Goal: Task Accomplishment & Management: Complete application form

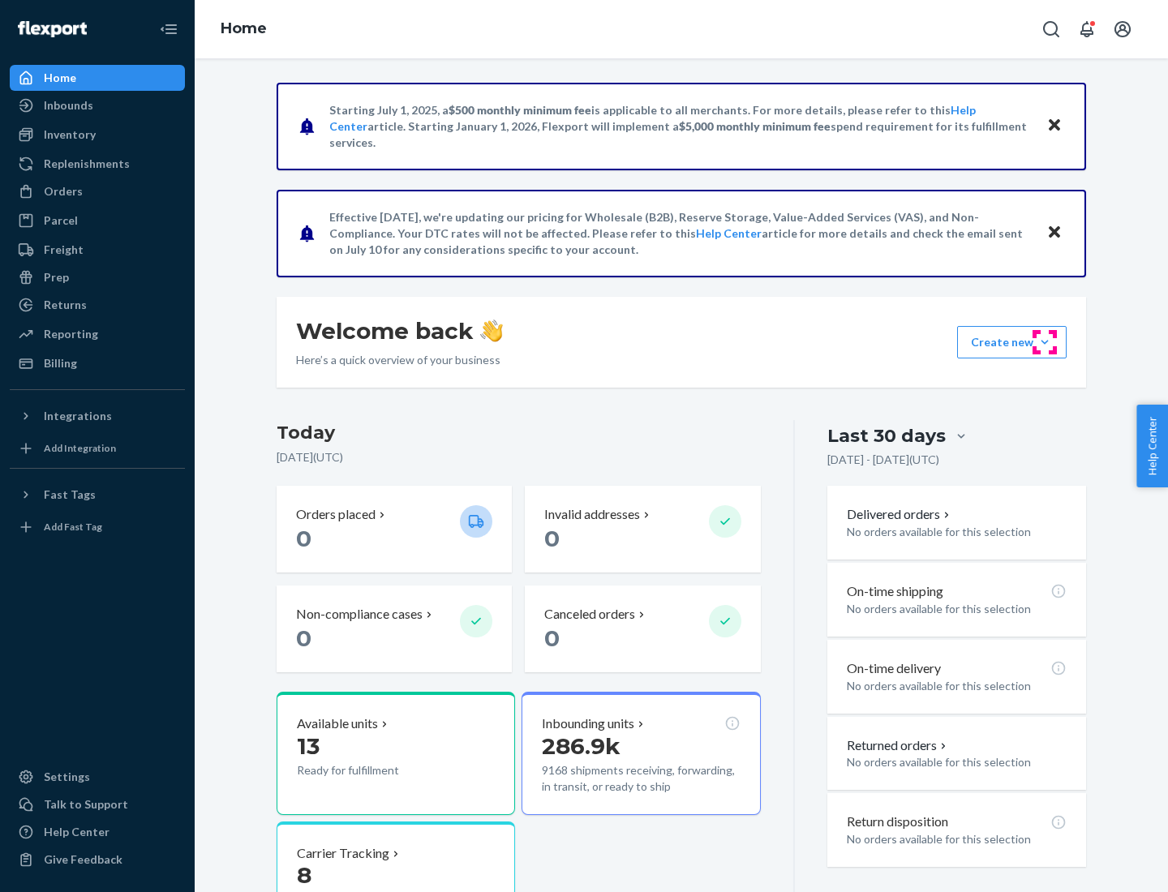
click at [1045, 342] on button "Create new Create new inbound Create new order Create new product" at bounding box center [1011, 342] width 109 height 32
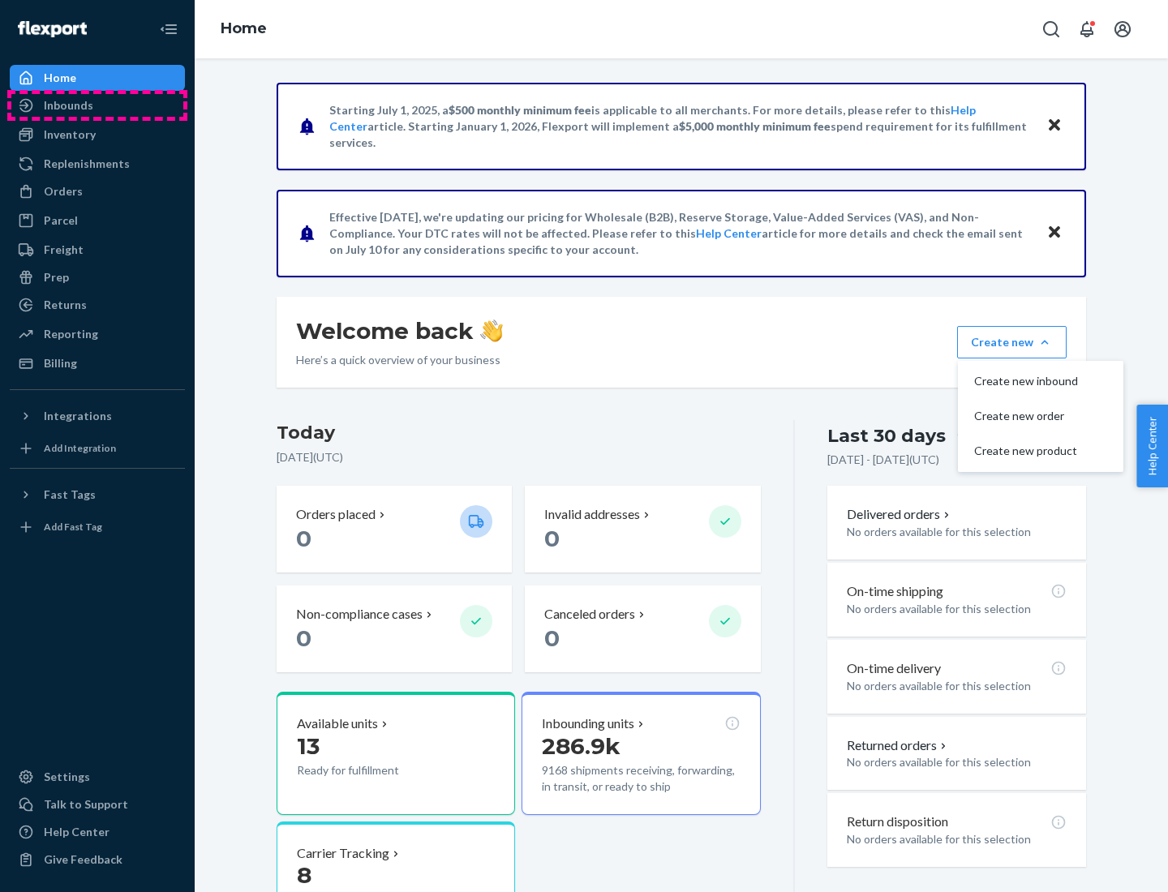
click at [97, 105] on div "Inbounds" at bounding box center [97, 105] width 172 height 23
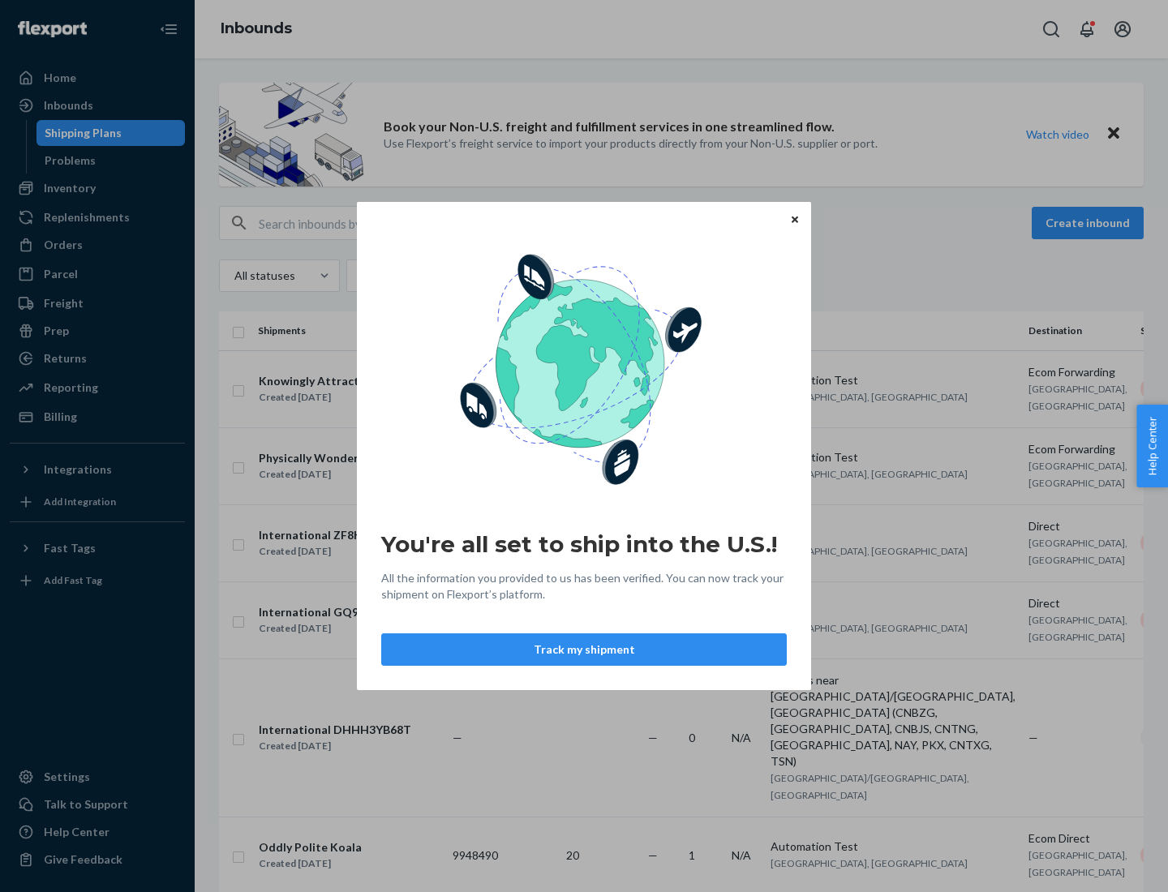
click at [794, 219] on icon "Close" at bounding box center [795, 219] width 6 height 6
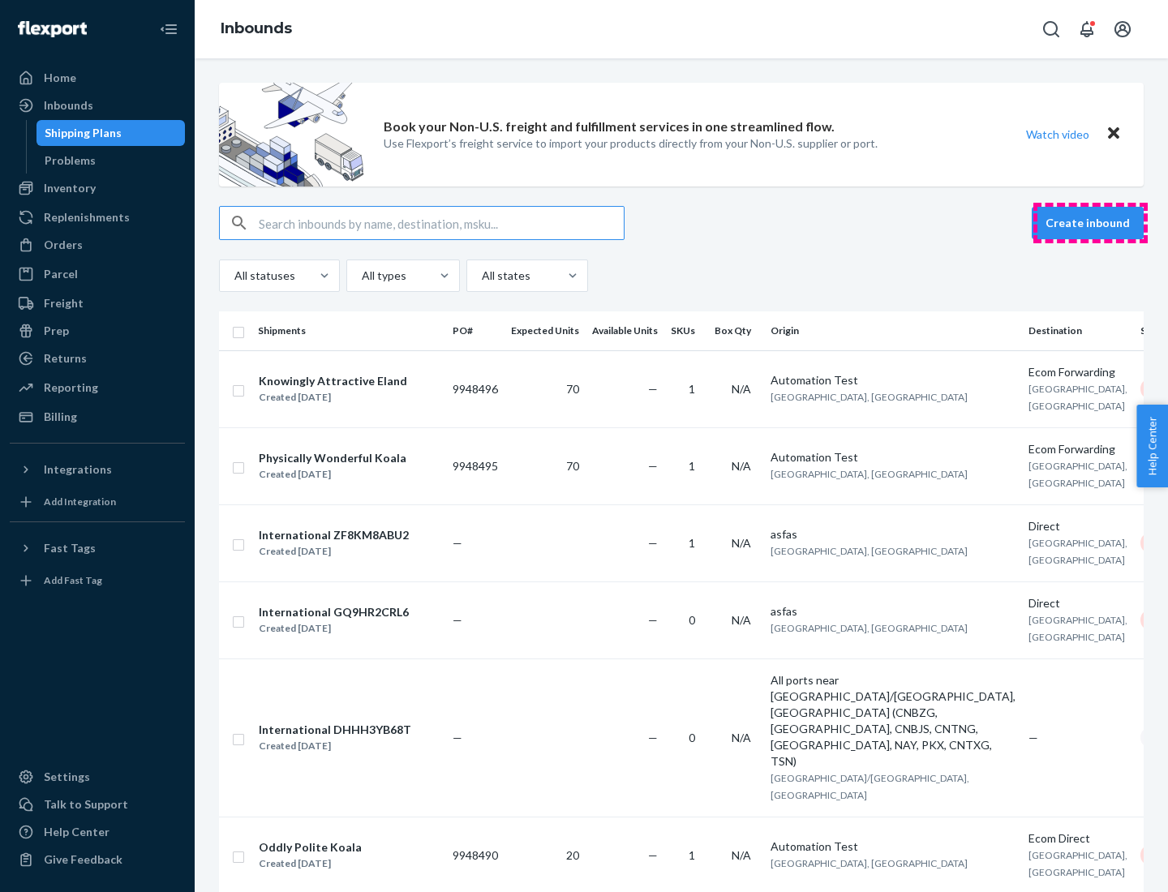
click at [1090, 223] on button "Create inbound" at bounding box center [1088, 223] width 112 height 32
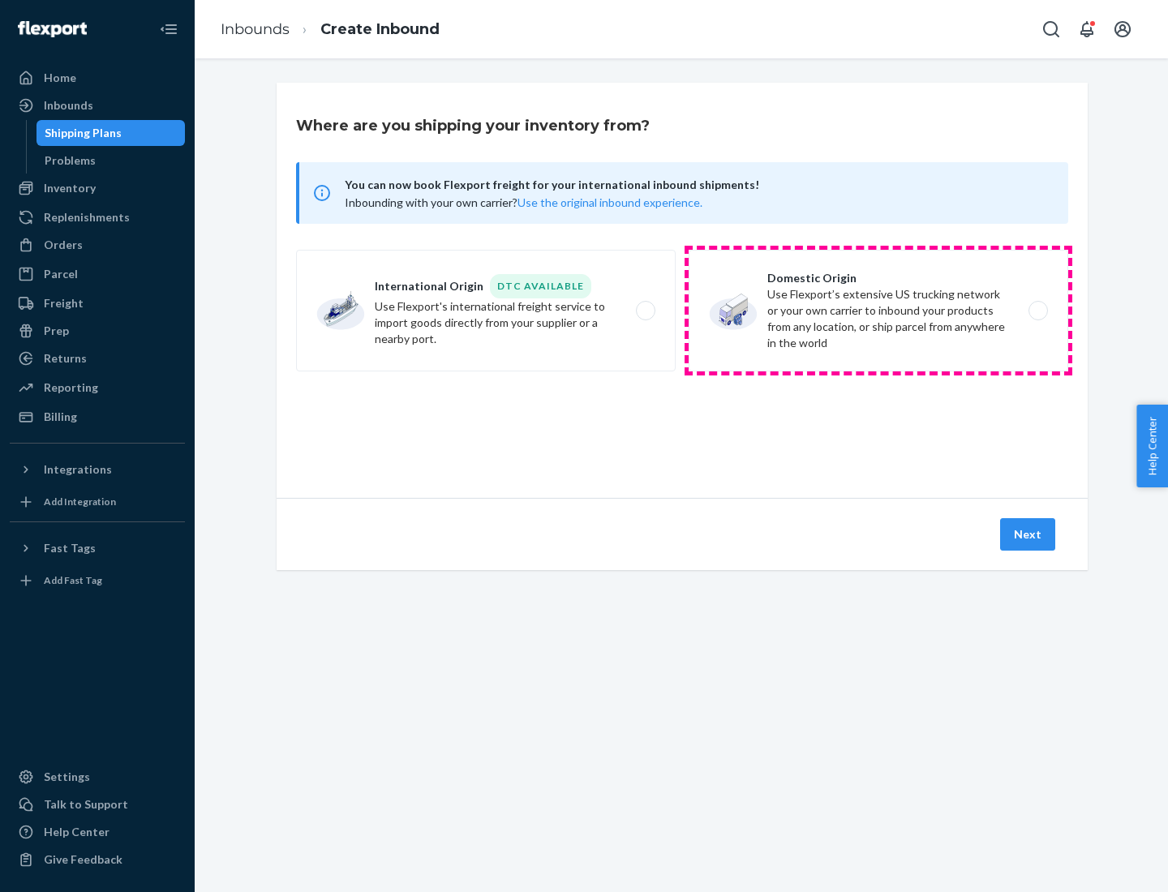
click at [878, 311] on label "Domestic Origin Use Flexport’s extensive US trucking network or your own carrie…" at bounding box center [879, 311] width 380 height 122
click at [1037, 311] on input "Domestic Origin Use Flexport’s extensive US trucking network or your own carrie…" at bounding box center [1042, 311] width 11 height 11
radio input "true"
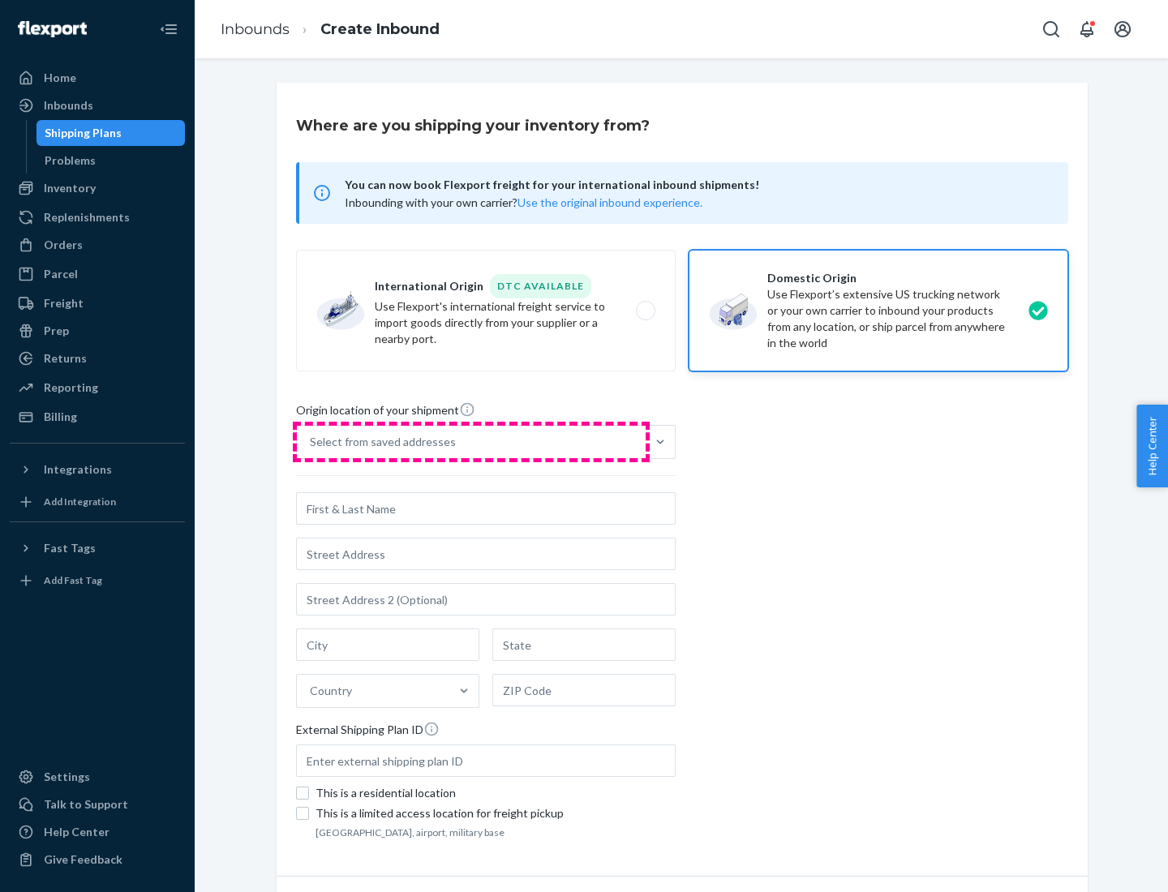
click at [471, 442] on div "Select from saved addresses" at bounding box center [471, 442] width 349 height 32
click at [311, 442] on input "Select from saved addresses" at bounding box center [311, 442] width 2 height 16
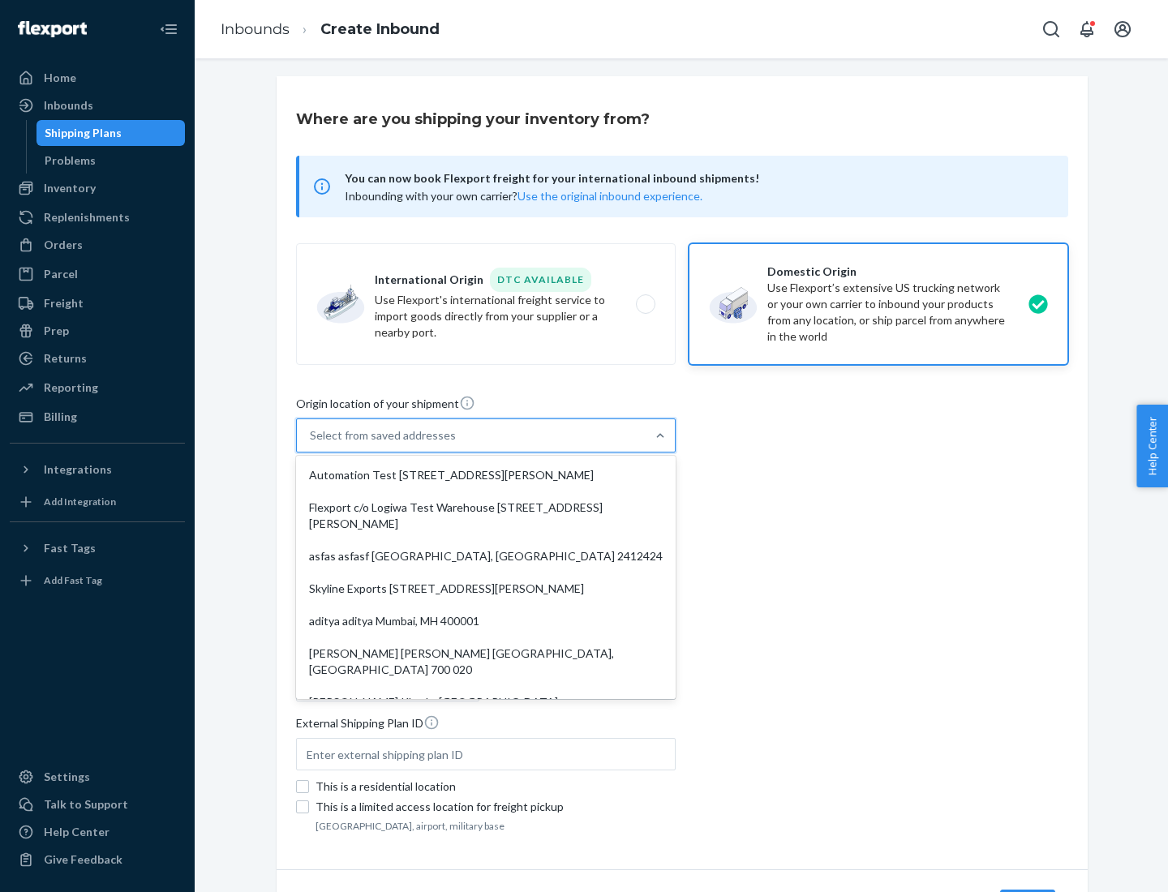
click at [486, 475] on div "Automation Test [STREET_ADDRESS][PERSON_NAME]" at bounding box center [485, 475] width 373 height 32
click at [311, 444] on input "option Automation Test [STREET_ADDRESS][PERSON_NAME]. 9 results available. Use …" at bounding box center [311, 435] width 2 height 16
type input "Automation Test"
type input "9th Floor"
type input "[GEOGRAPHIC_DATA]"
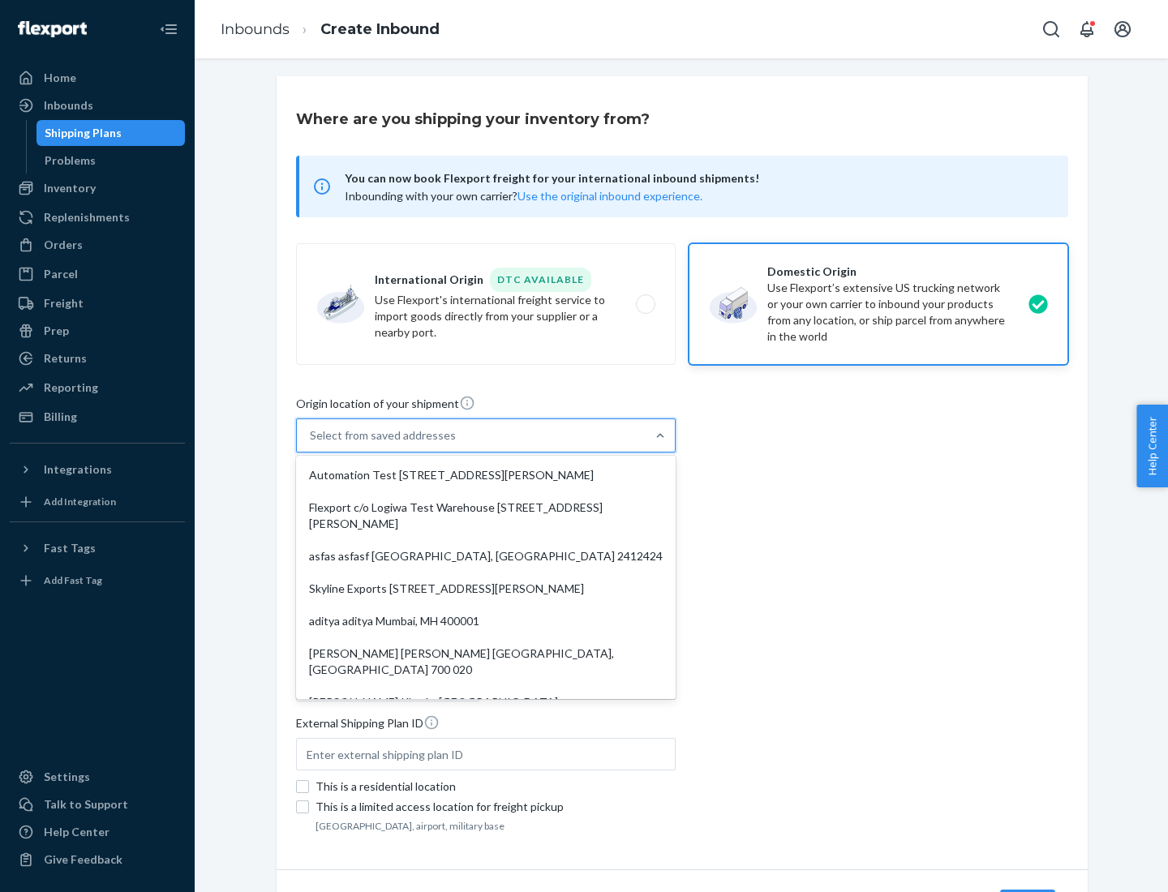
type input "CA"
type input "94104"
type input "[STREET_ADDRESS][PERSON_NAME]"
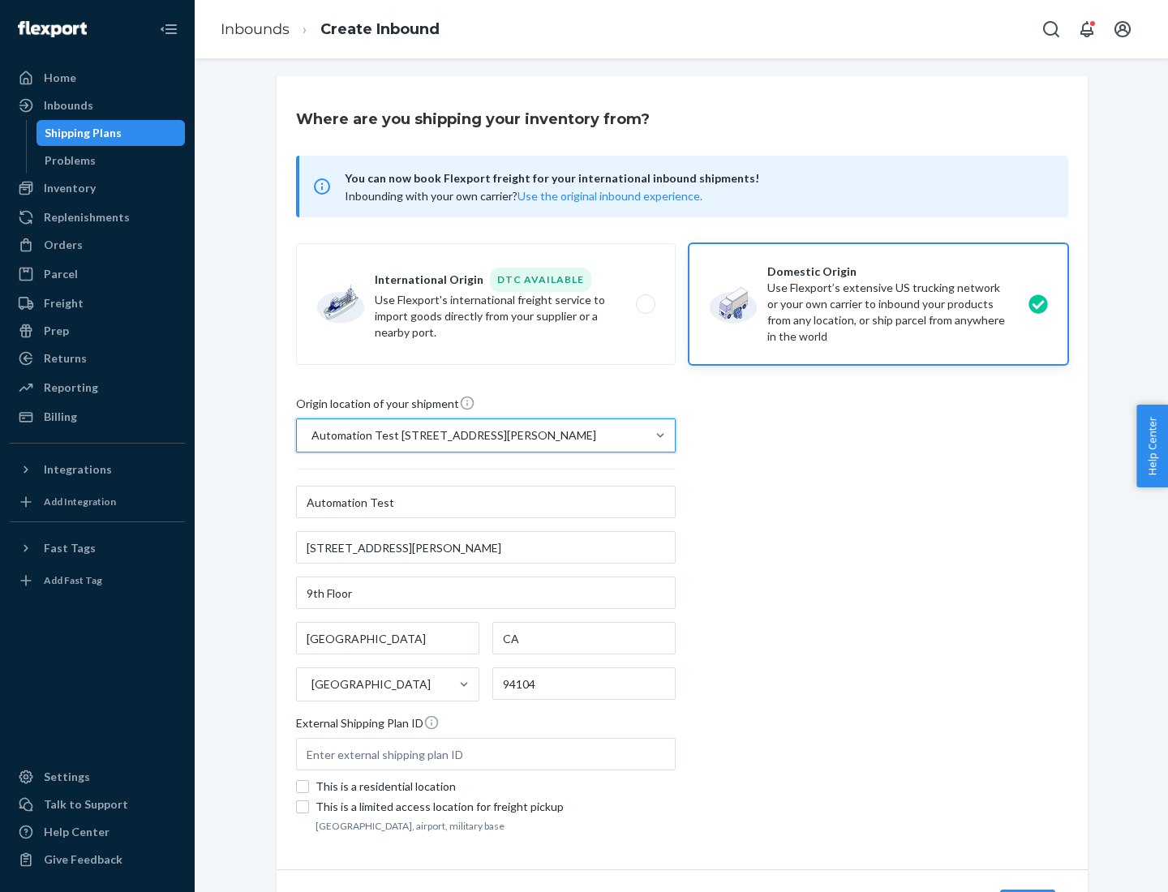
scroll to position [95, 0]
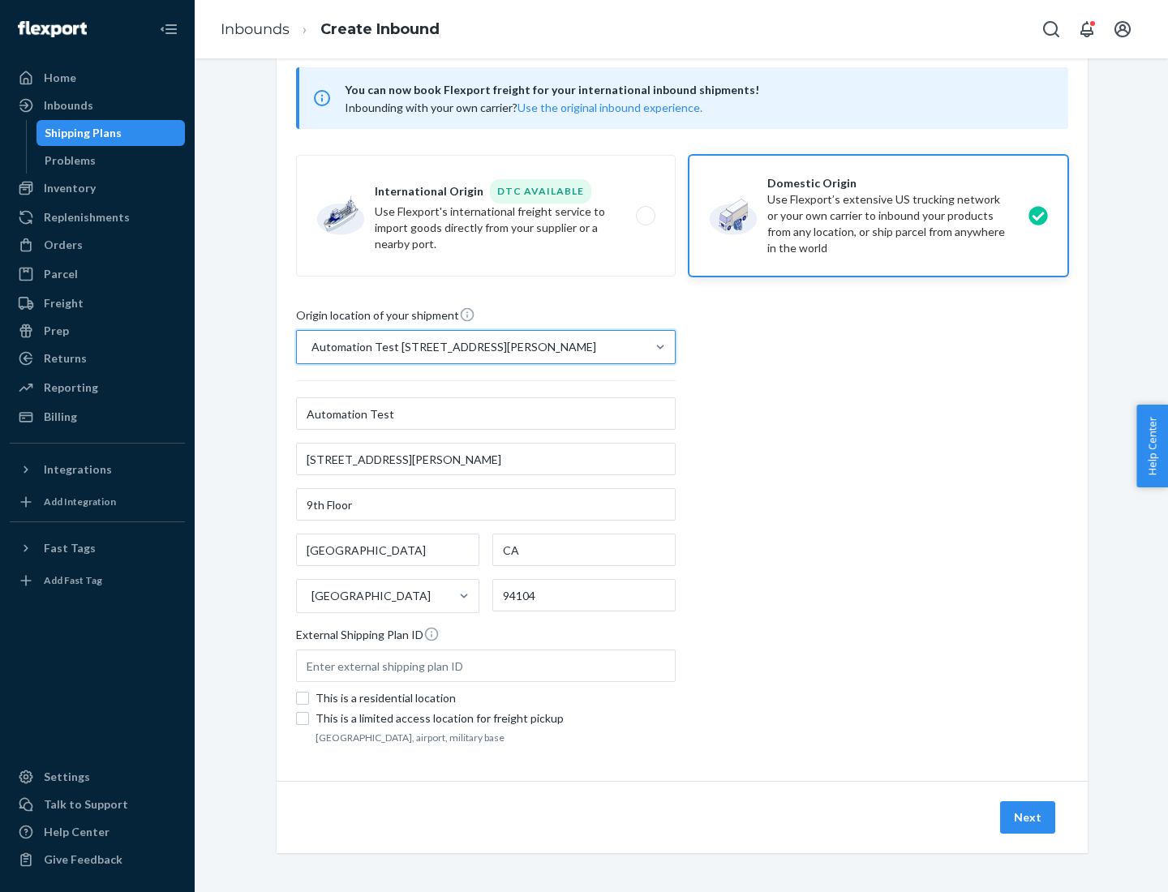
click at [1028, 818] on button "Next" at bounding box center [1027, 817] width 55 height 32
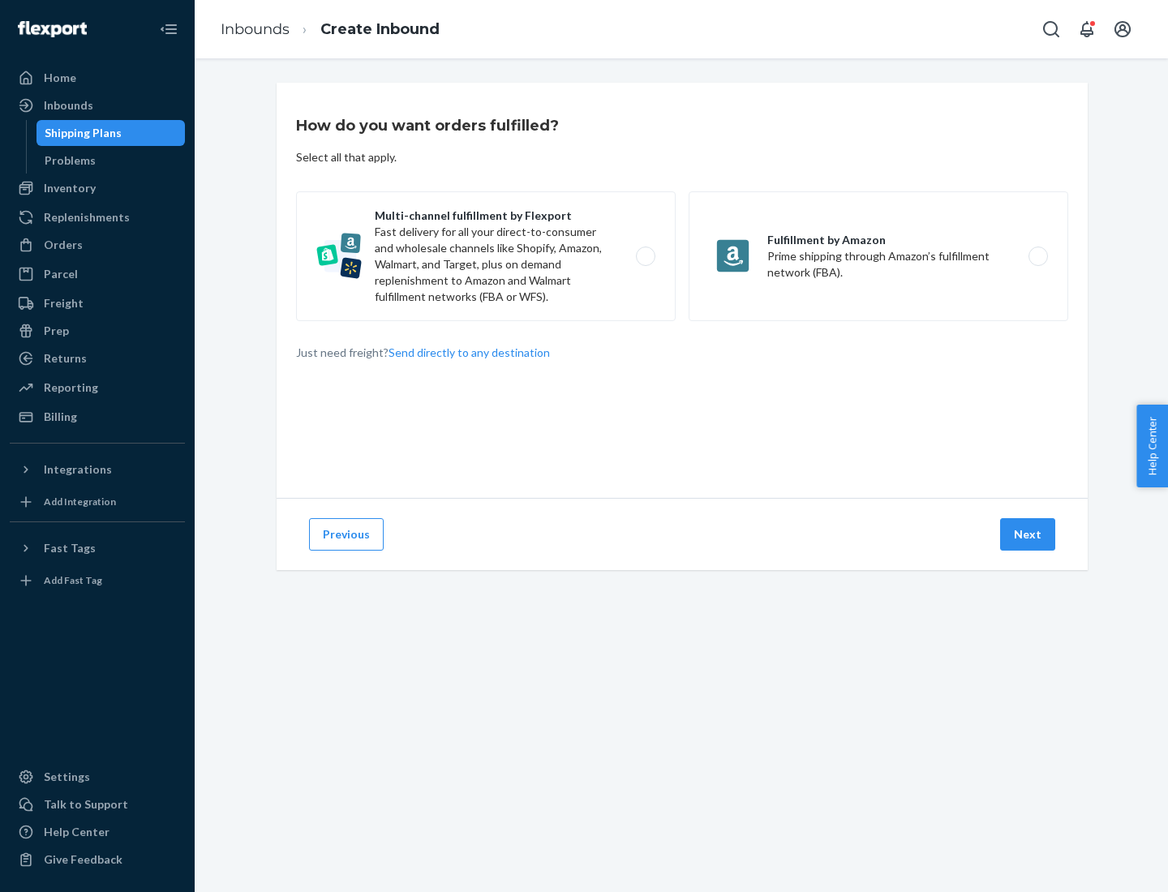
click at [486, 256] on label "Multi-channel fulfillment by Flexport Fast delivery for all your direct-to-cons…" at bounding box center [486, 256] width 380 height 130
click at [645, 256] on input "Multi-channel fulfillment by Flexport Fast delivery for all your direct-to-cons…" at bounding box center [650, 256] width 11 height 11
radio input "true"
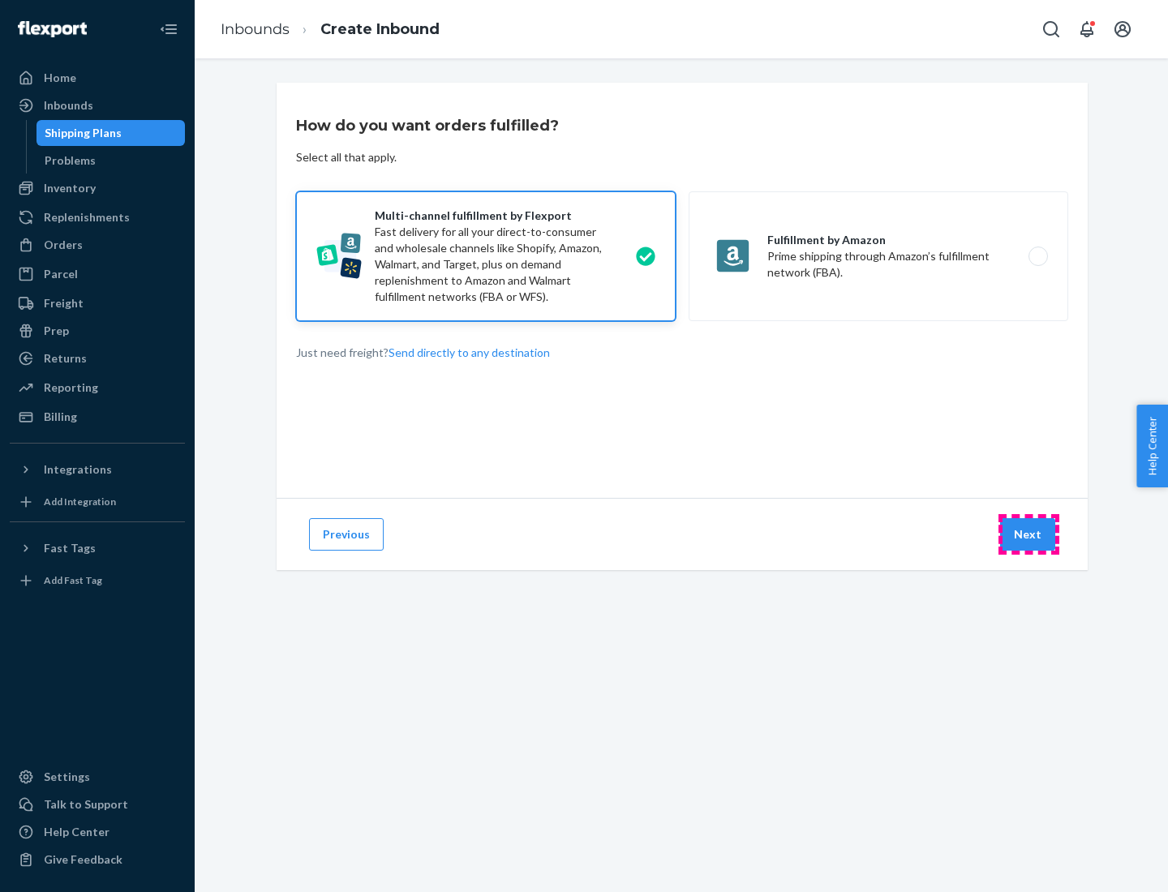
click at [1028, 534] on button "Next" at bounding box center [1027, 534] width 55 height 32
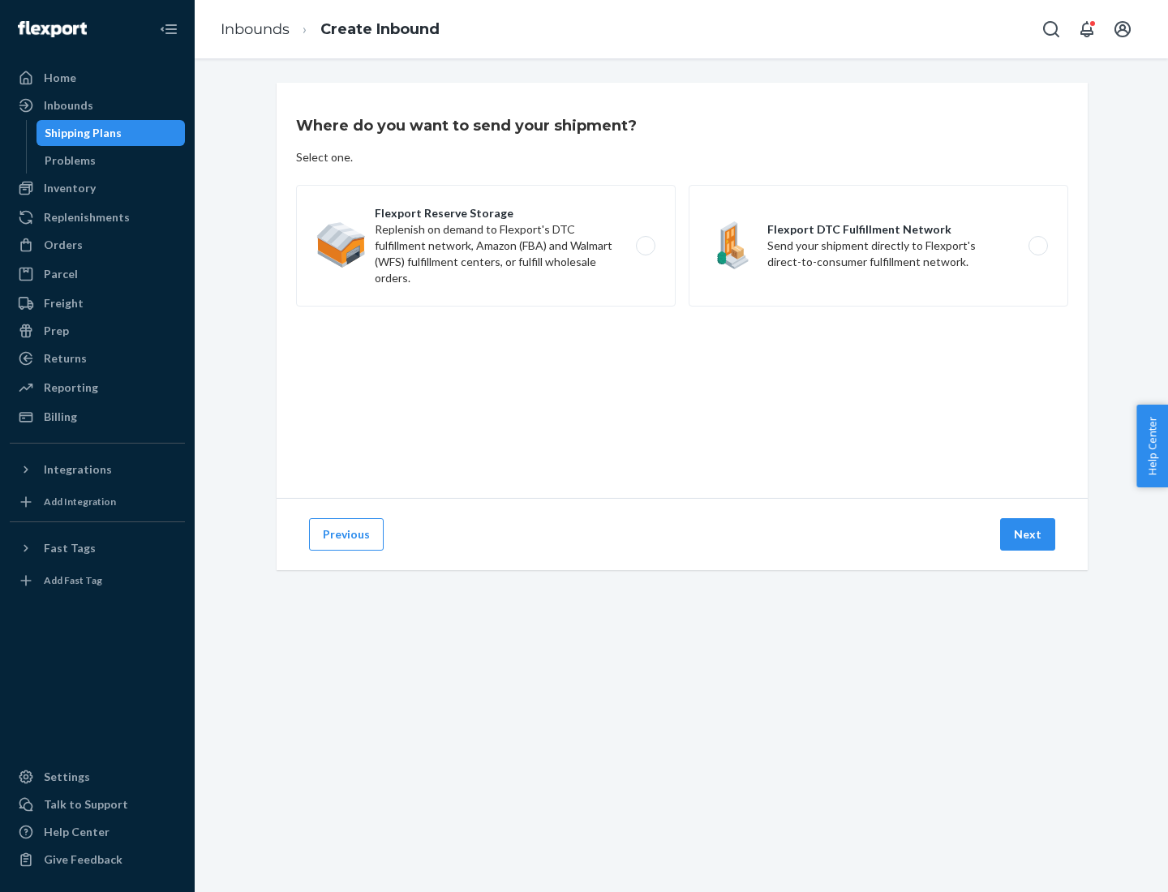
click at [486, 246] on label "Flexport Reserve Storage Replenish on demand to Flexport's DTC fulfillment netw…" at bounding box center [486, 246] width 380 height 122
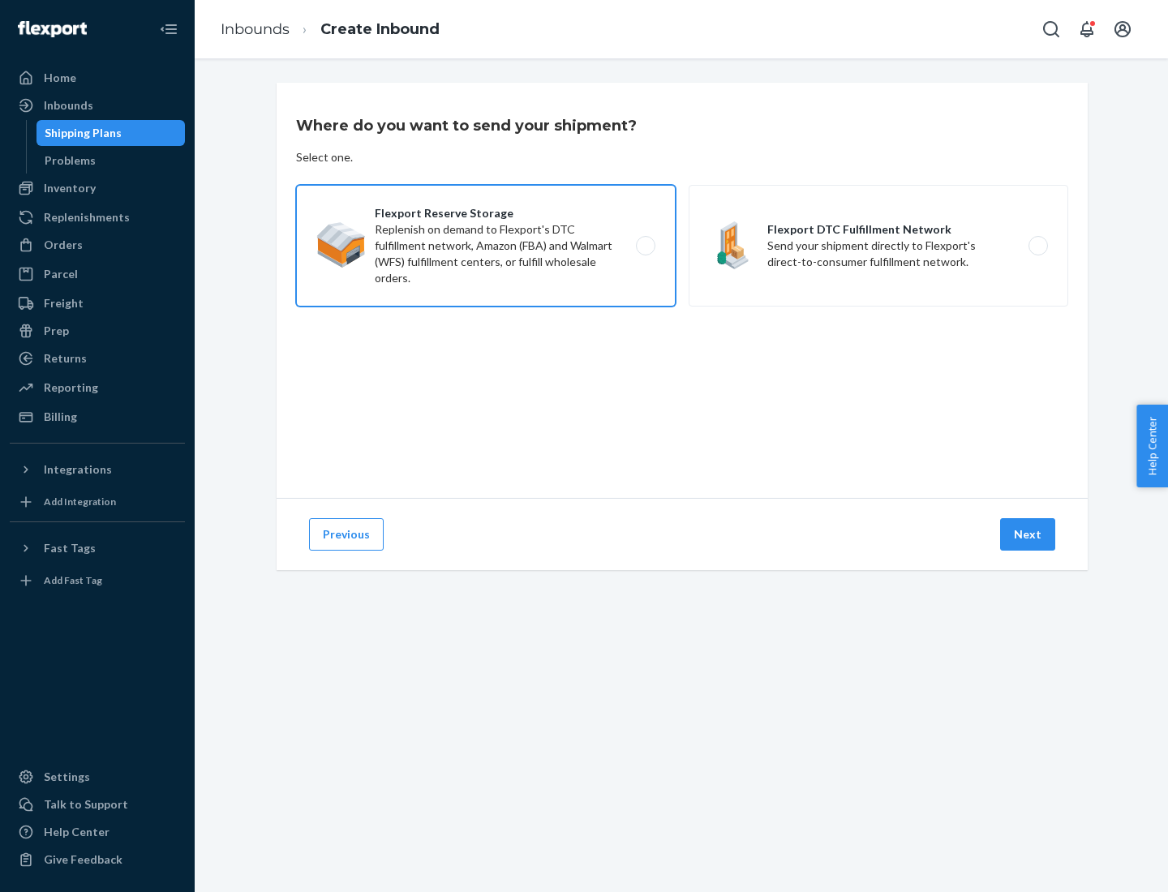
click at [645, 246] on input "Flexport Reserve Storage Replenish on demand to Flexport's DTC fulfillment netw…" at bounding box center [650, 246] width 11 height 11
radio input "true"
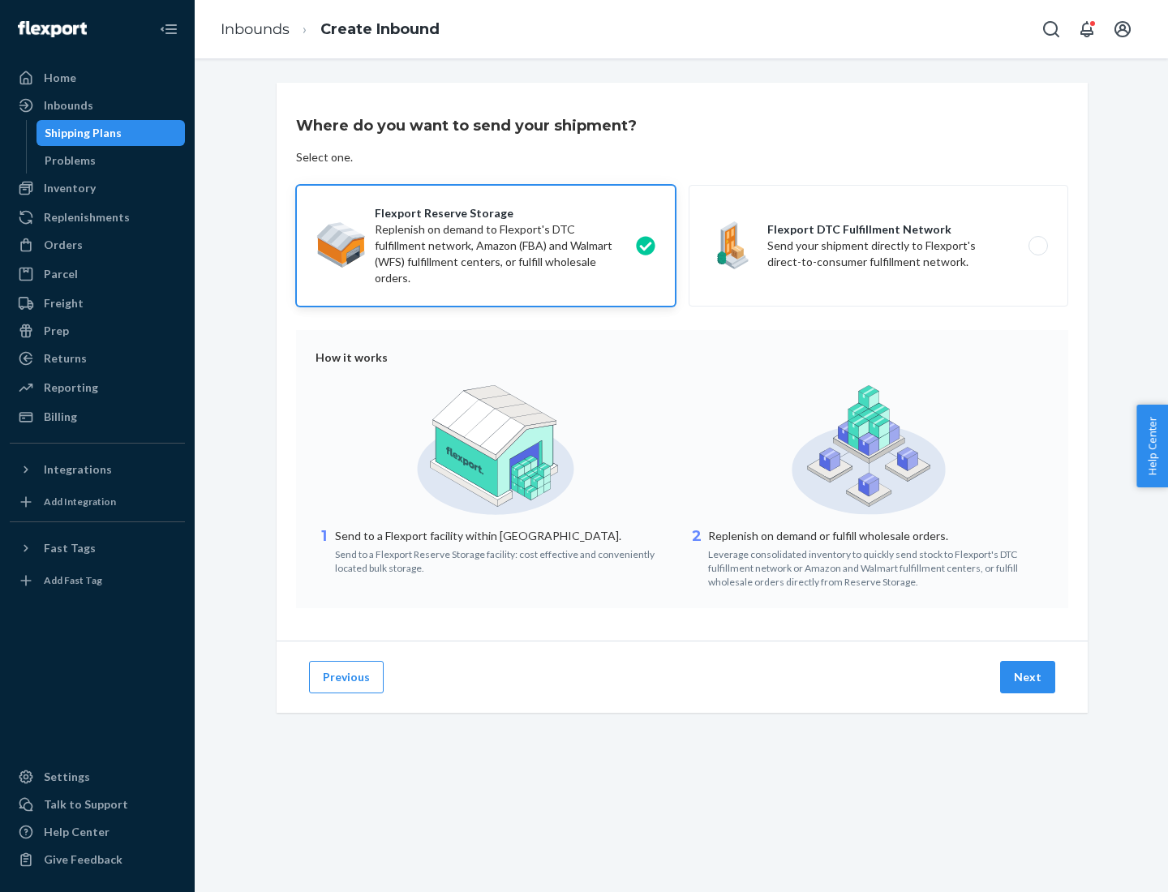
click at [1028, 677] on button "Next" at bounding box center [1027, 677] width 55 height 32
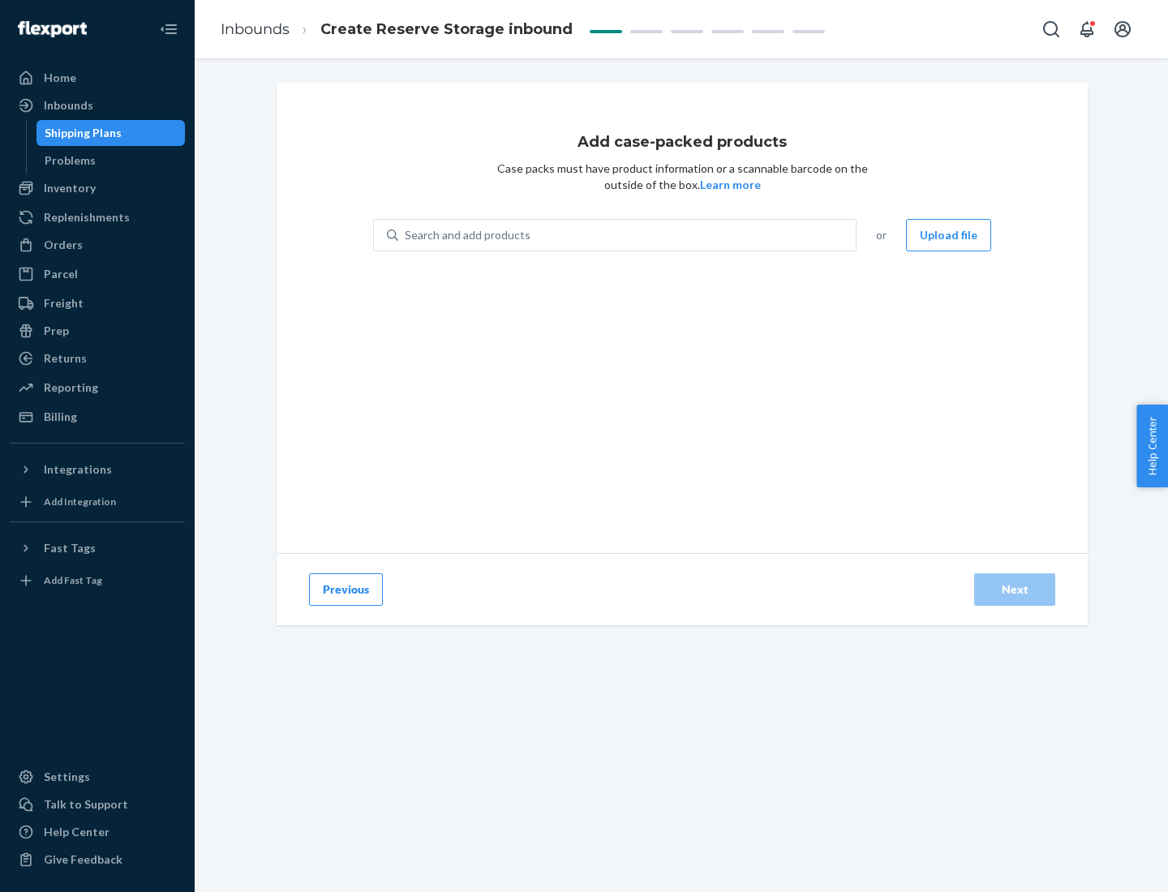
click at [628, 235] on div "Search and add products" at bounding box center [626, 235] width 457 height 29
click at [406, 235] on input "Search and add products" at bounding box center [406, 235] width 2 height 16
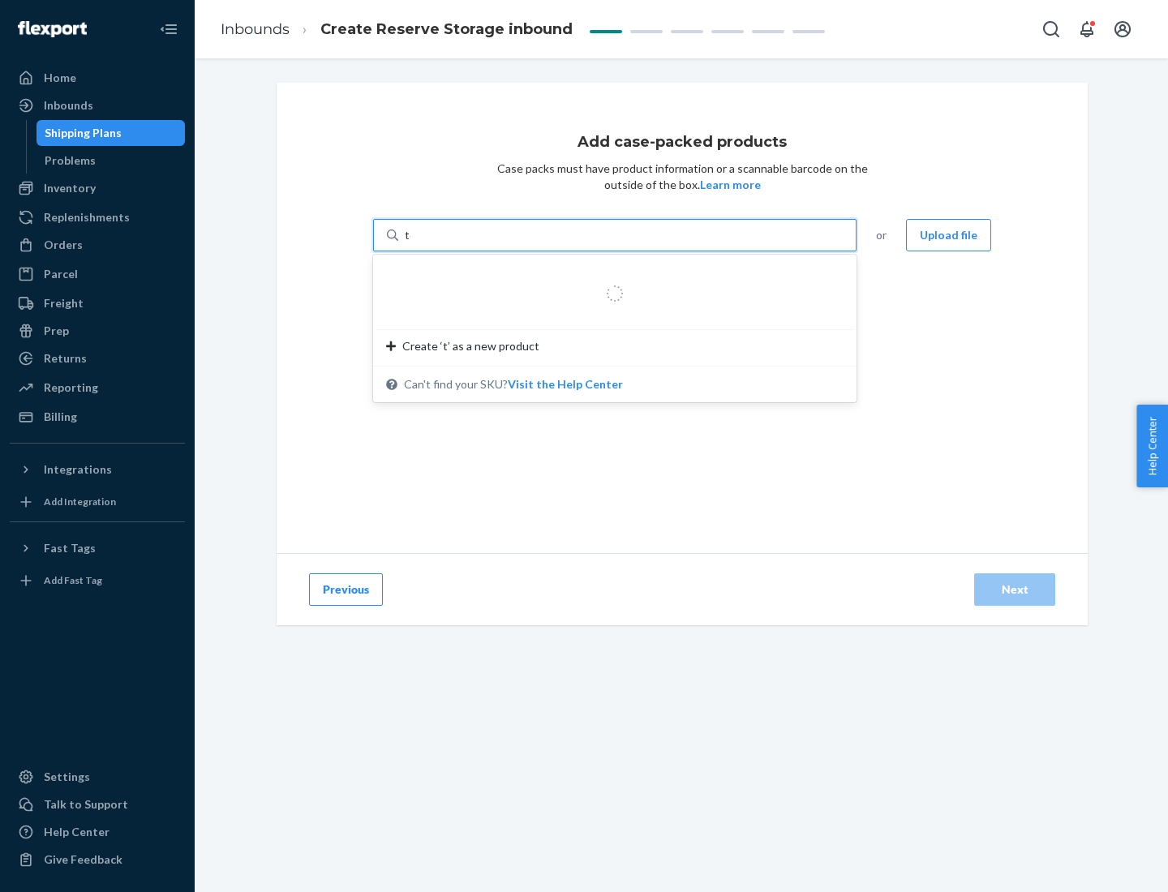
type input "test-syn"
click at [609, 274] on div "test - syn - test" at bounding box center [608, 274] width 444 height 16
click at [447, 243] on input "test-syn" at bounding box center [426, 235] width 42 height 16
type input "1"
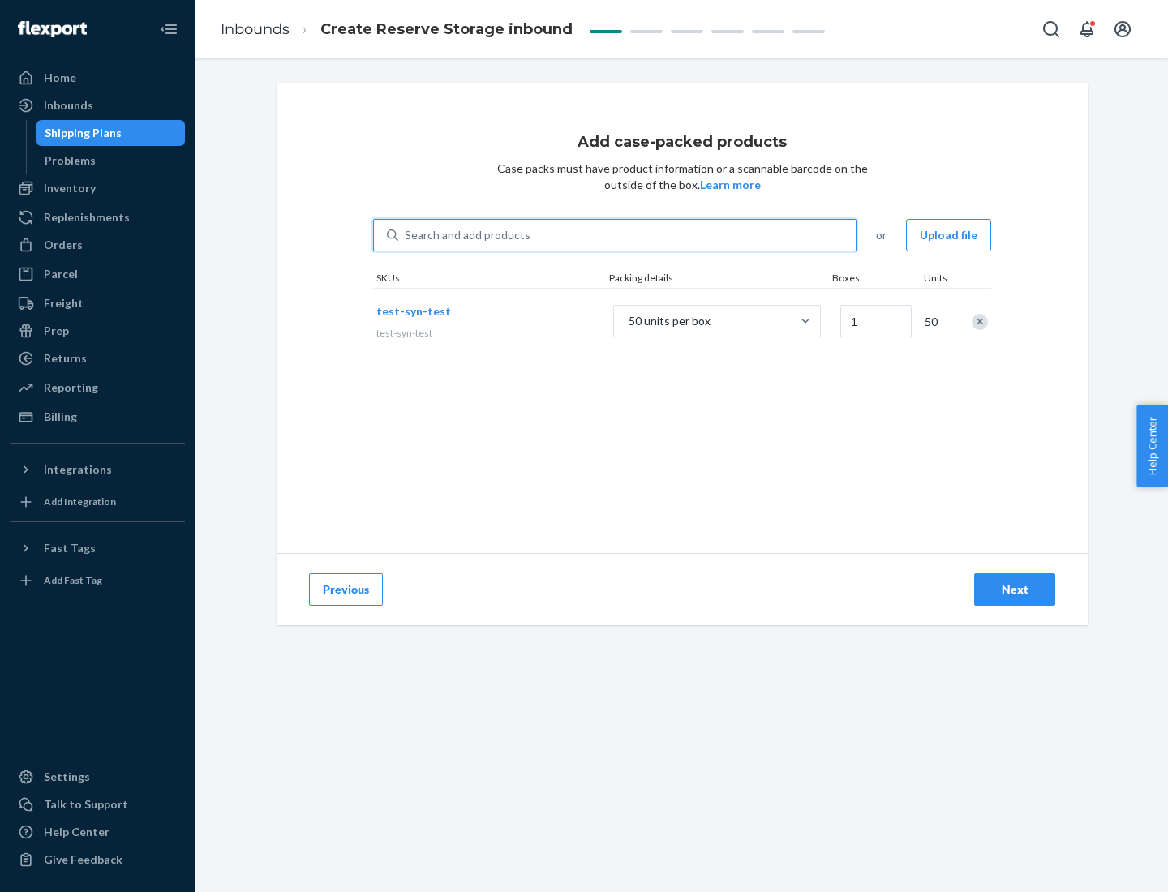
click at [1015, 590] on div "Next" at bounding box center [1015, 590] width 54 height 16
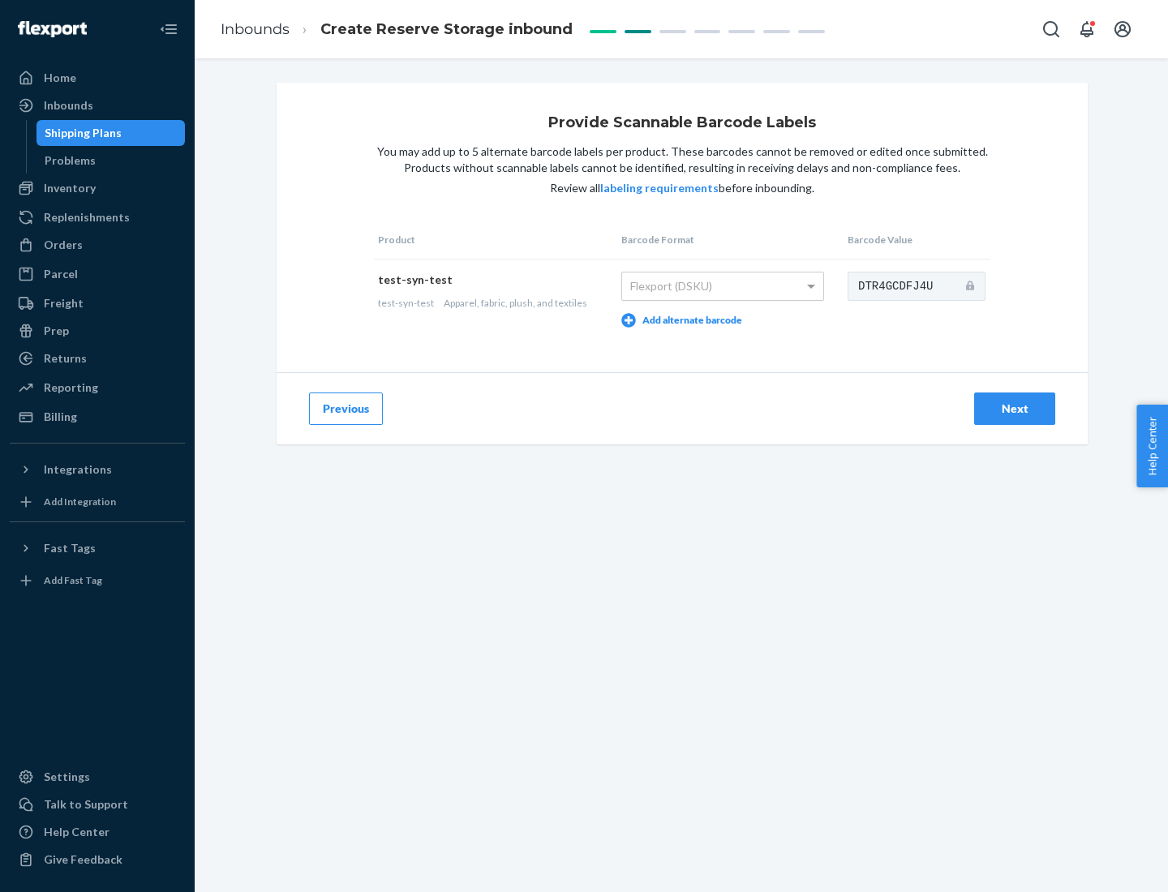
click at [1015, 408] on div "Next" at bounding box center [1015, 409] width 54 height 16
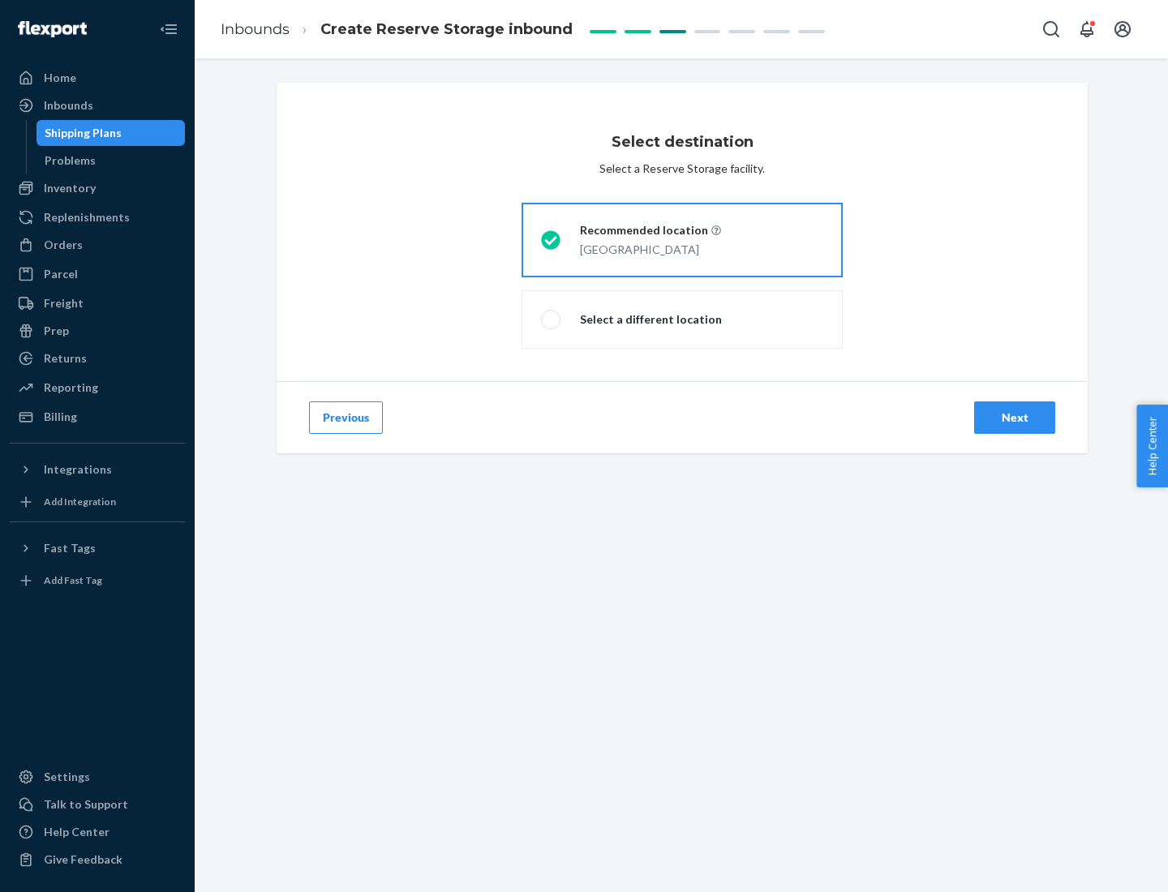
click at [1015, 418] on div "Next" at bounding box center [1015, 418] width 54 height 16
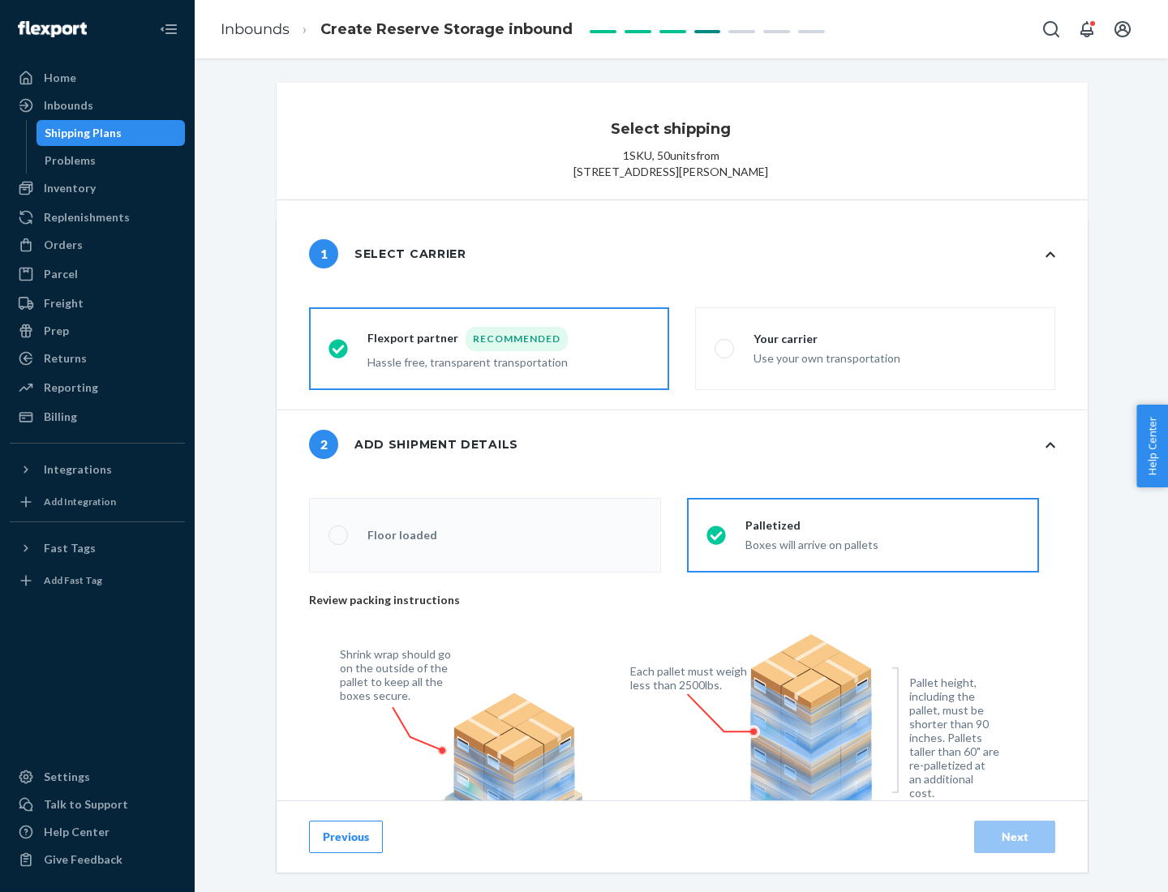
scroll to position [582, 0]
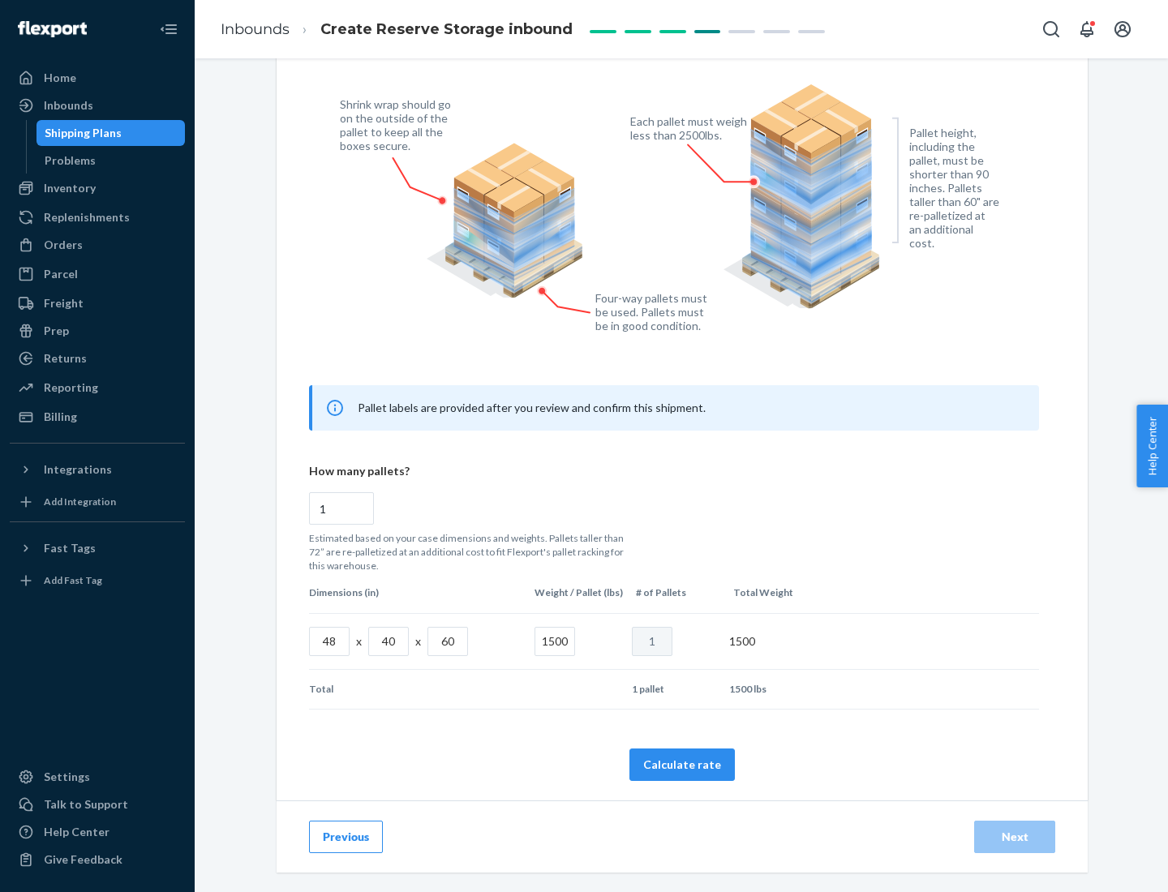
click at [682, 764] on button "Calculate rate" at bounding box center [681, 765] width 105 height 32
radio input "false"
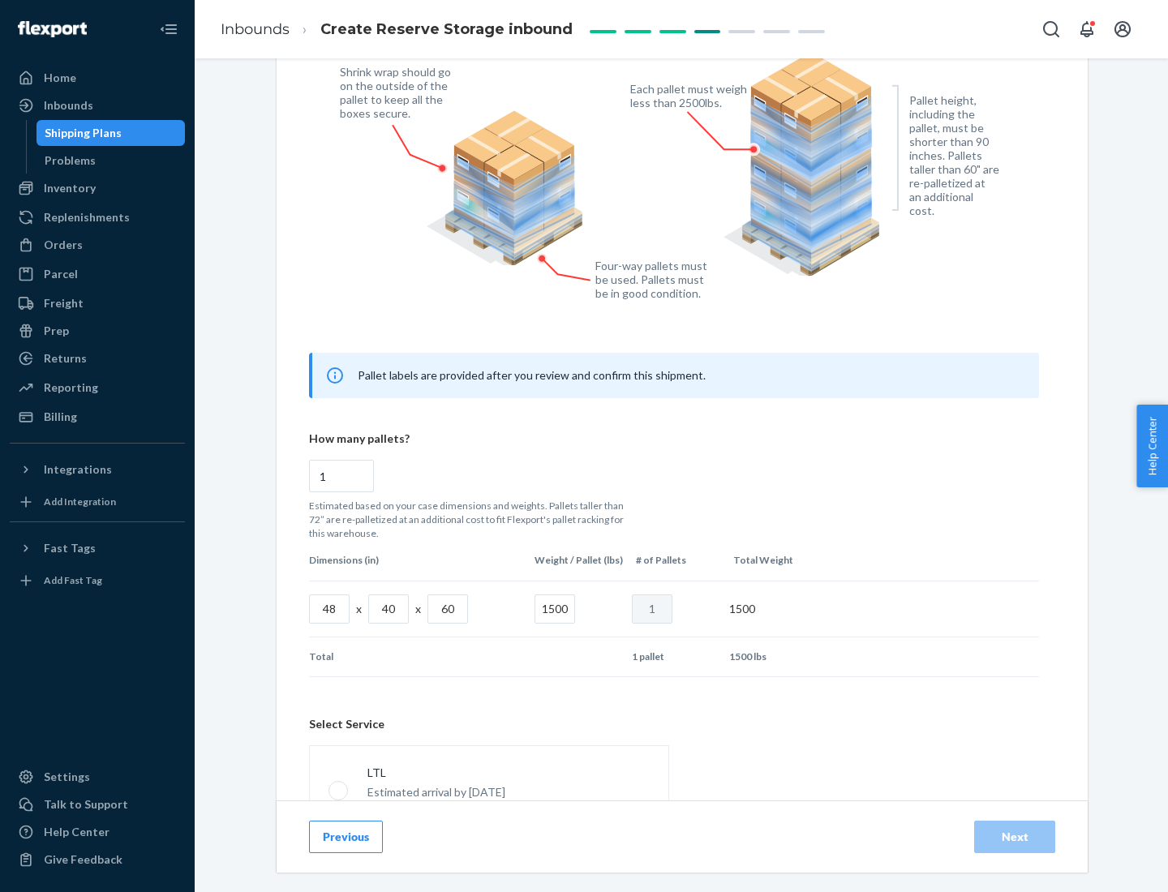
scroll to position [717, 0]
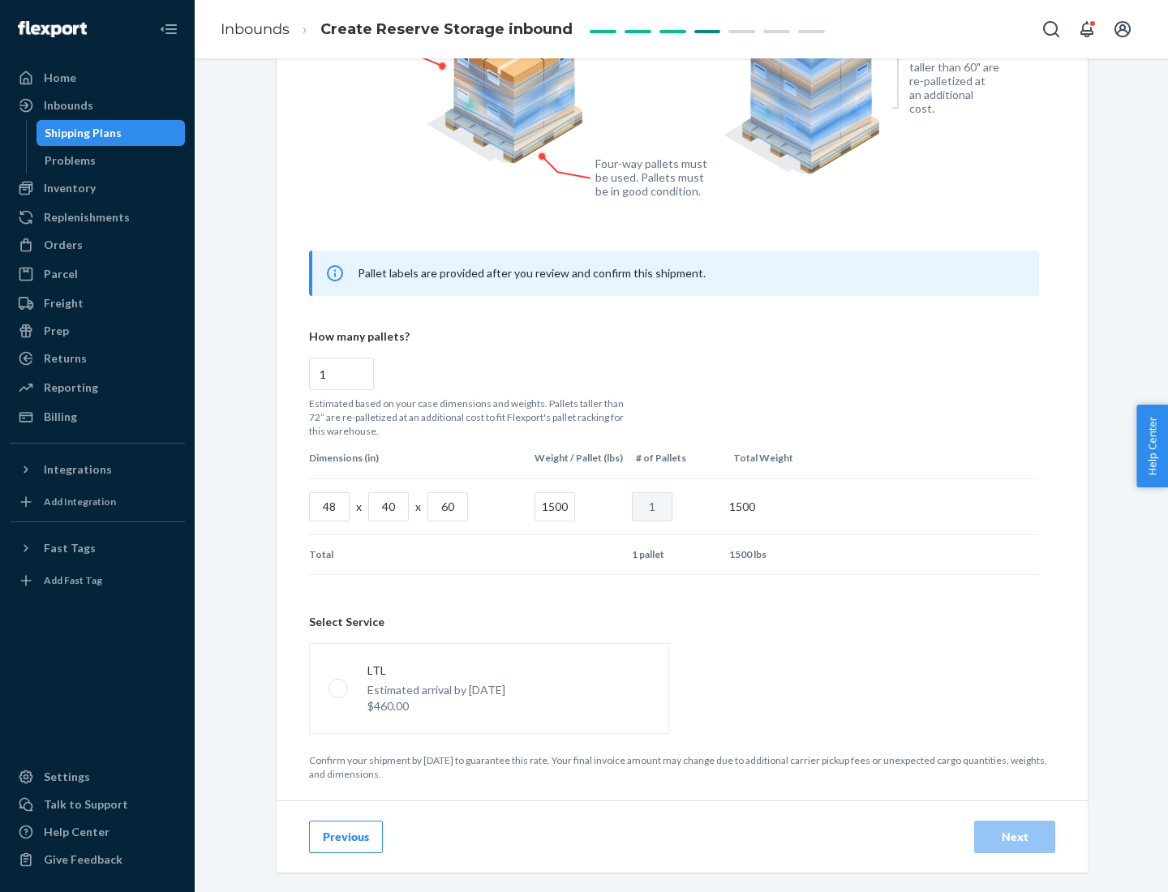
click at [488, 688] on p "Estimated arrival by [DATE]" at bounding box center [436, 690] width 138 height 16
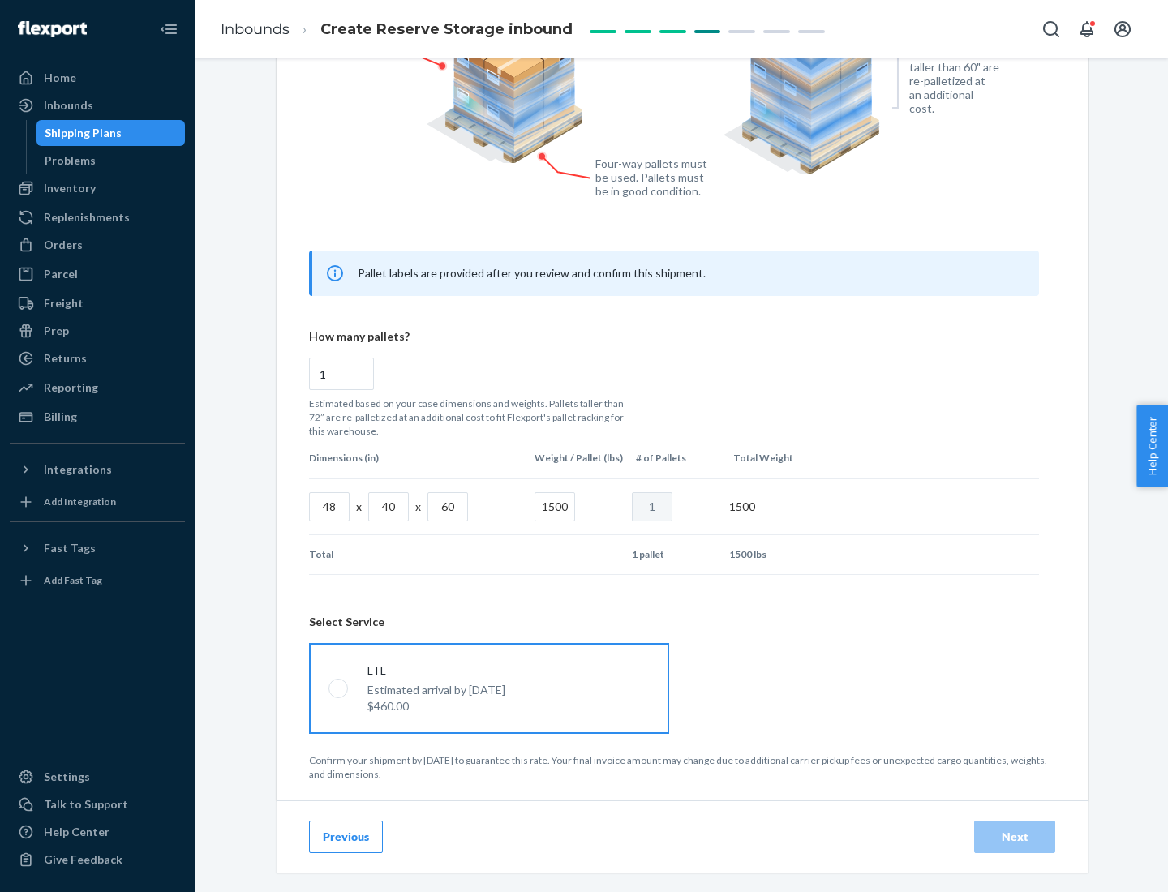
click at [339, 688] on input "LTL Estimated arrival by [DATE] $460.00" at bounding box center [333, 688] width 11 height 11
radio input "true"
radio input "false"
click at [1015, 836] on div "Next" at bounding box center [1015, 837] width 54 height 16
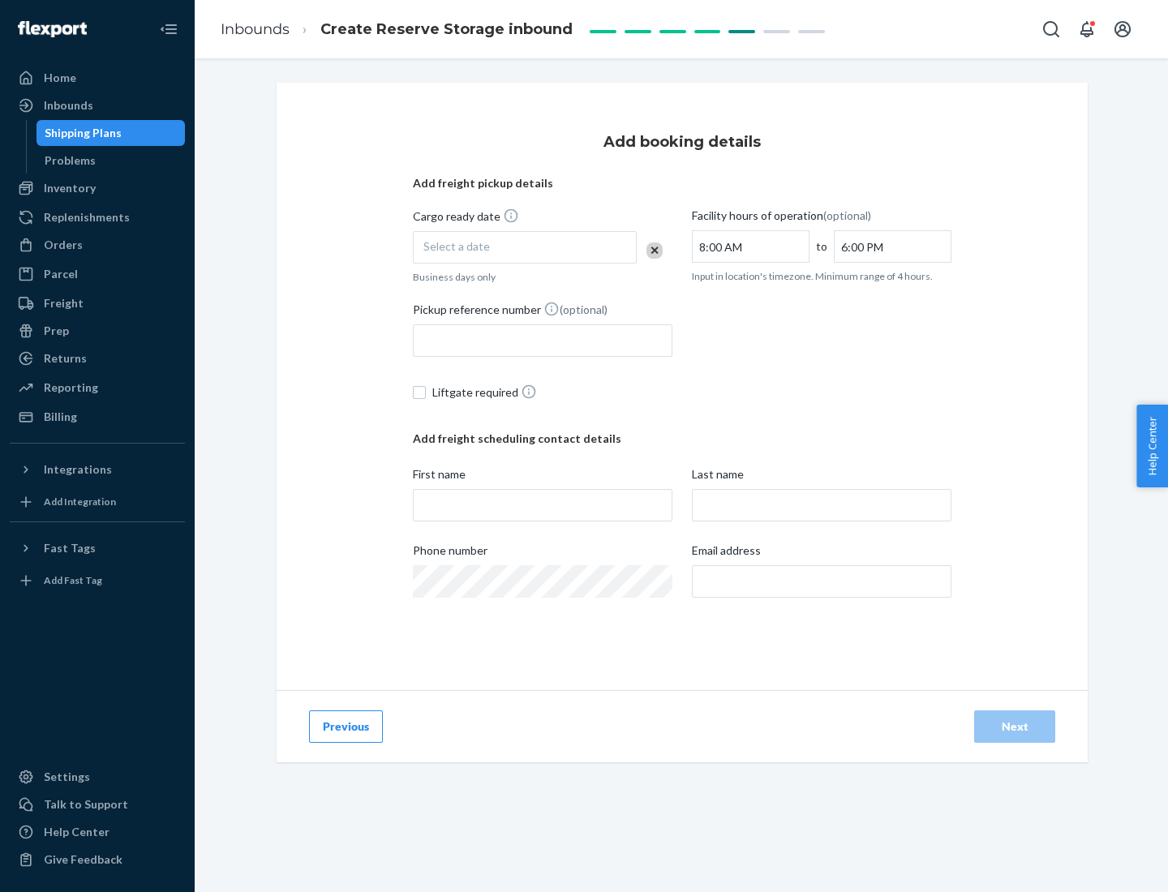
click at [525, 247] on div "Select a date" at bounding box center [525, 247] width 224 height 32
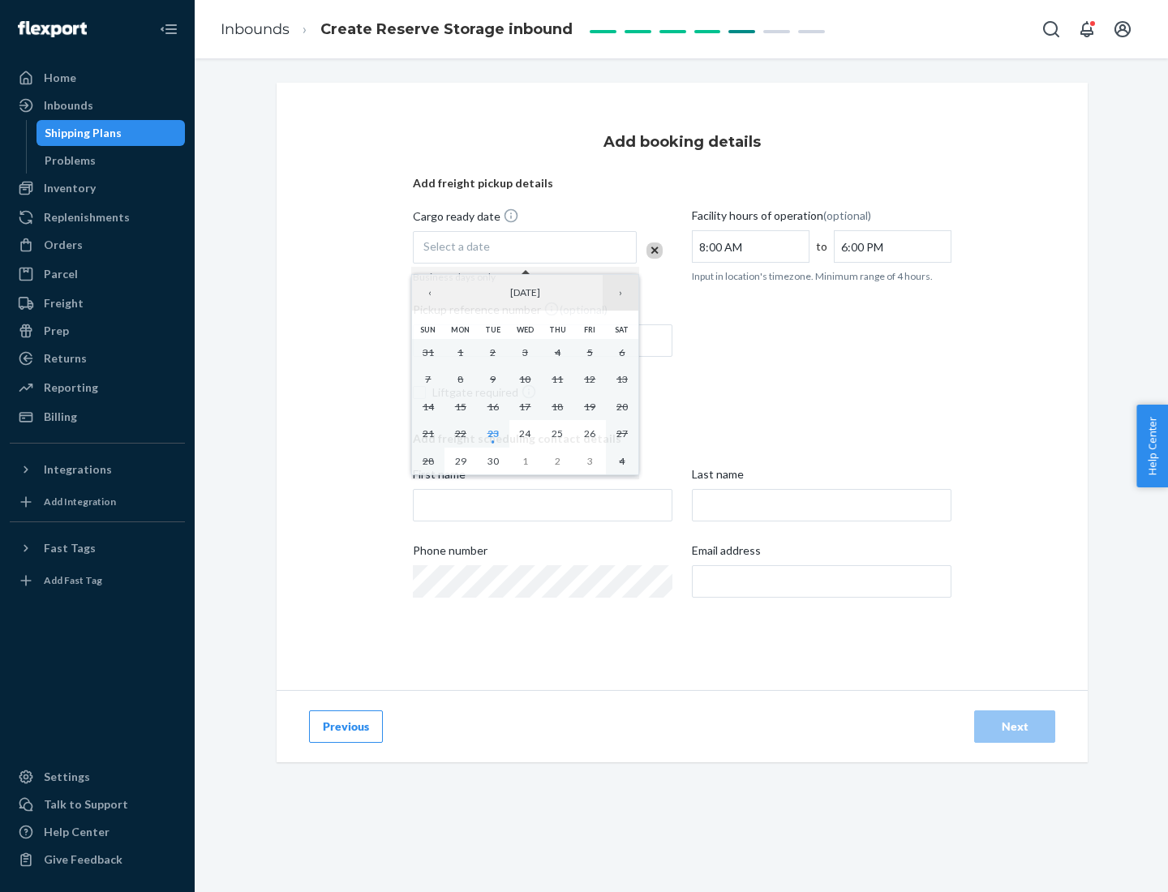
click at [620, 293] on button "›" at bounding box center [621, 293] width 36 height 36
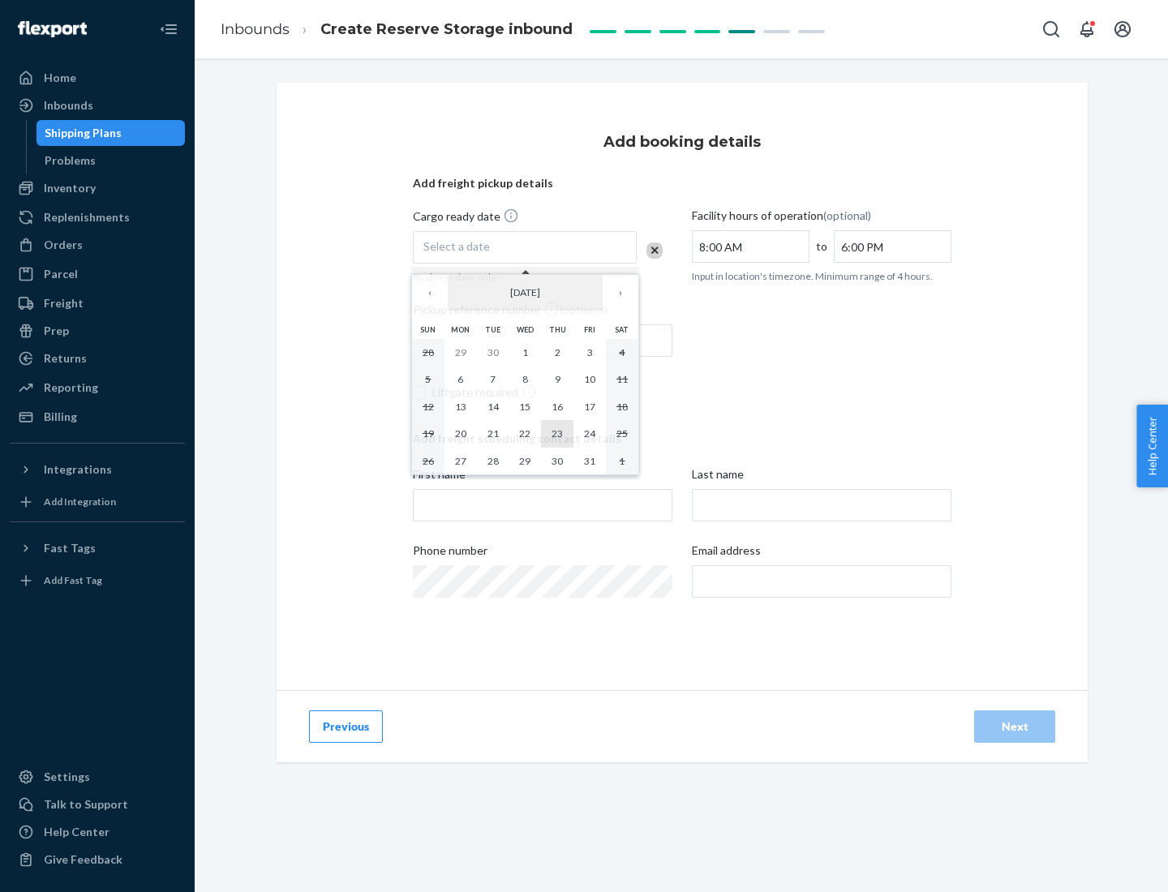
click at [557, 433] on abbr "23" at bounding box center [557, 433] width 11 height 12
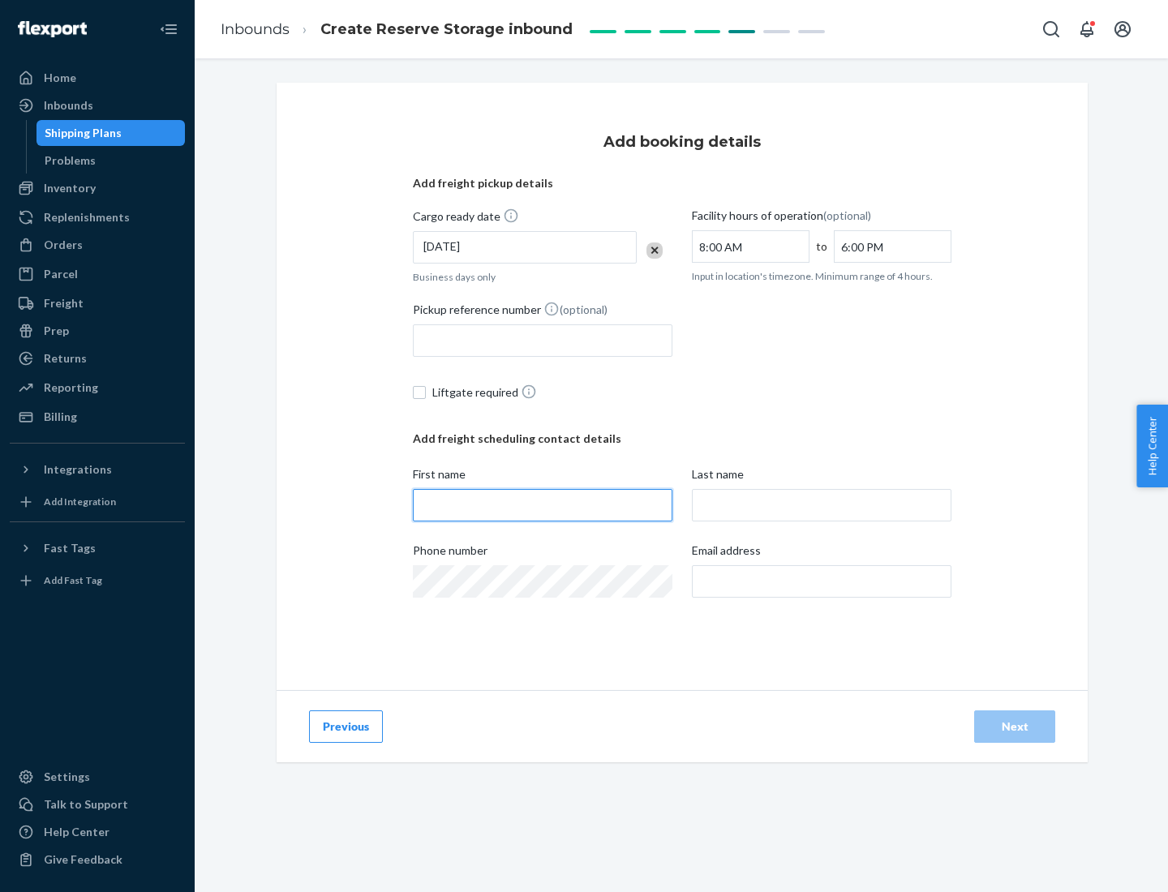
click at [543, 505] on input "First name" at bounding box center [543, 505] width 260 height 32
type input "[PERSON_NAME]"
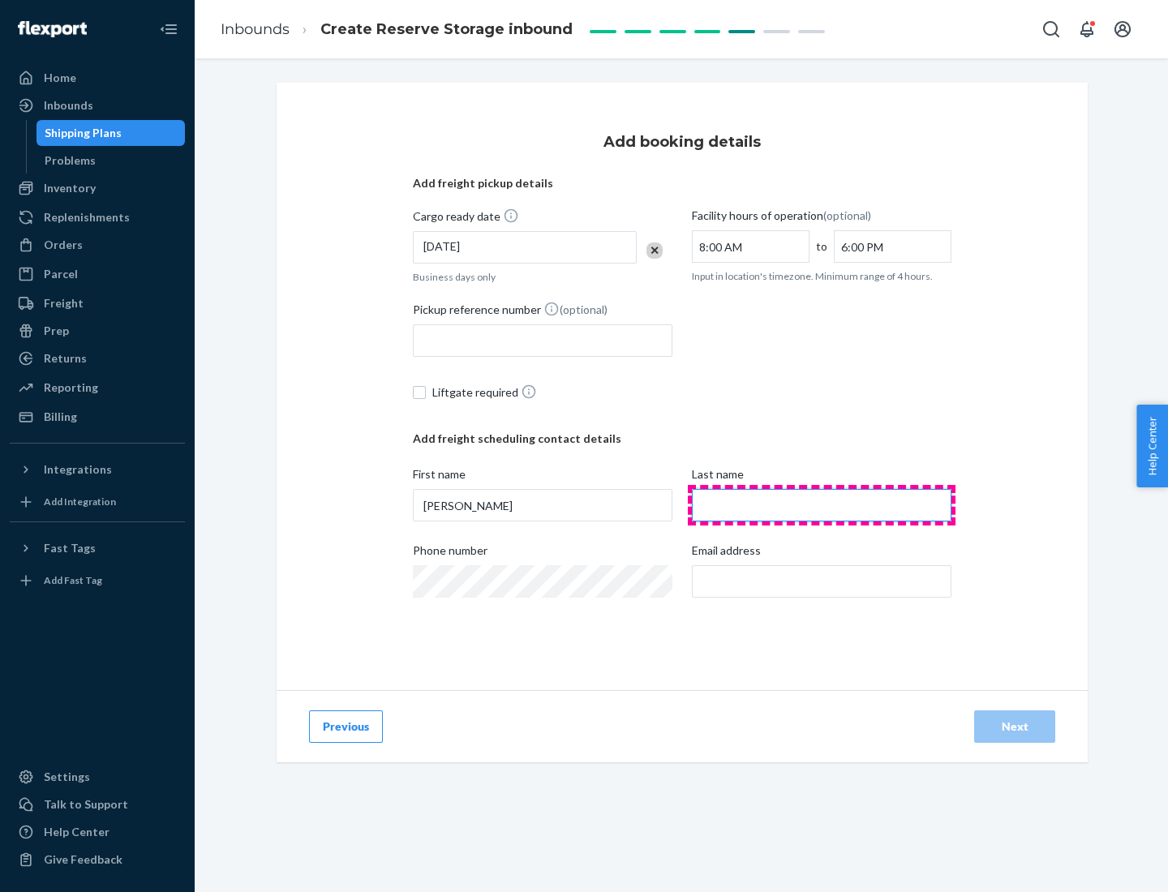
click at [822, 505] on input "Last name" at bounding box center [822, 505] width 260 height 32
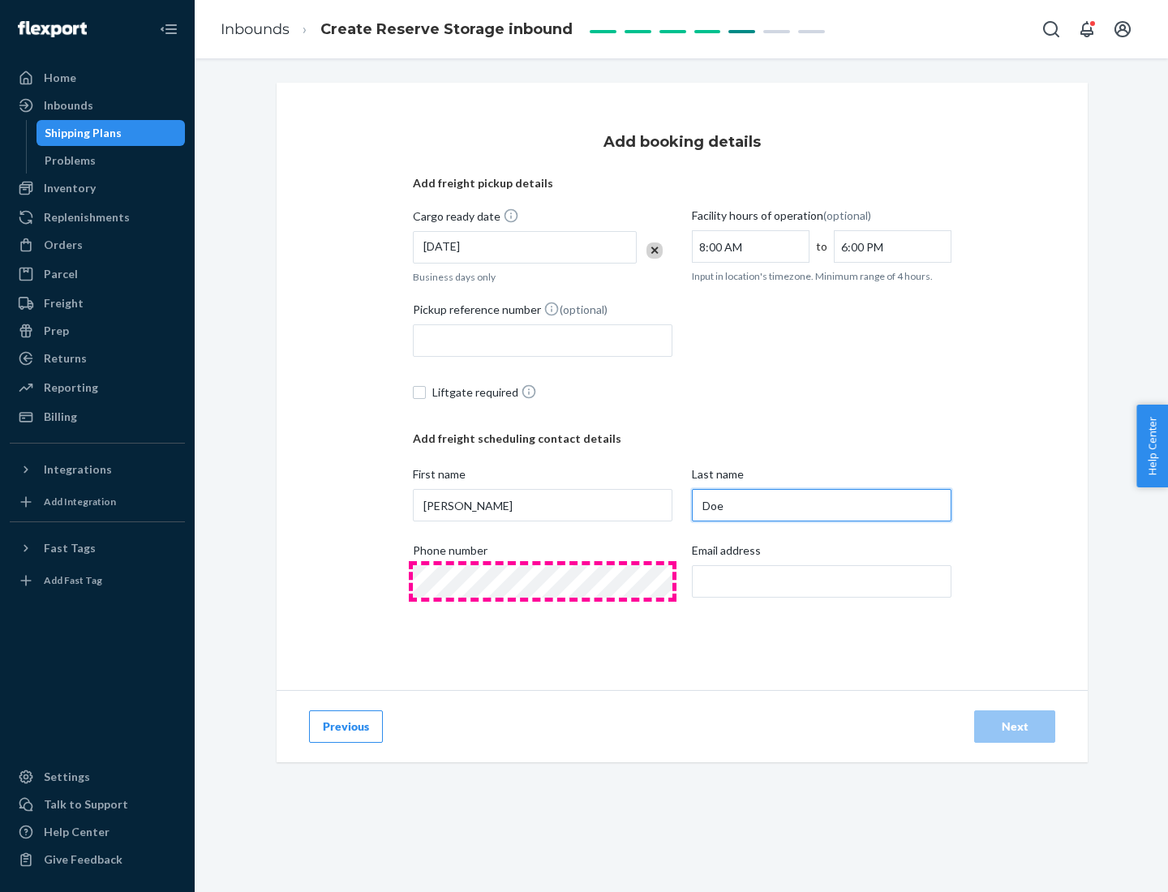
type input "Doe"
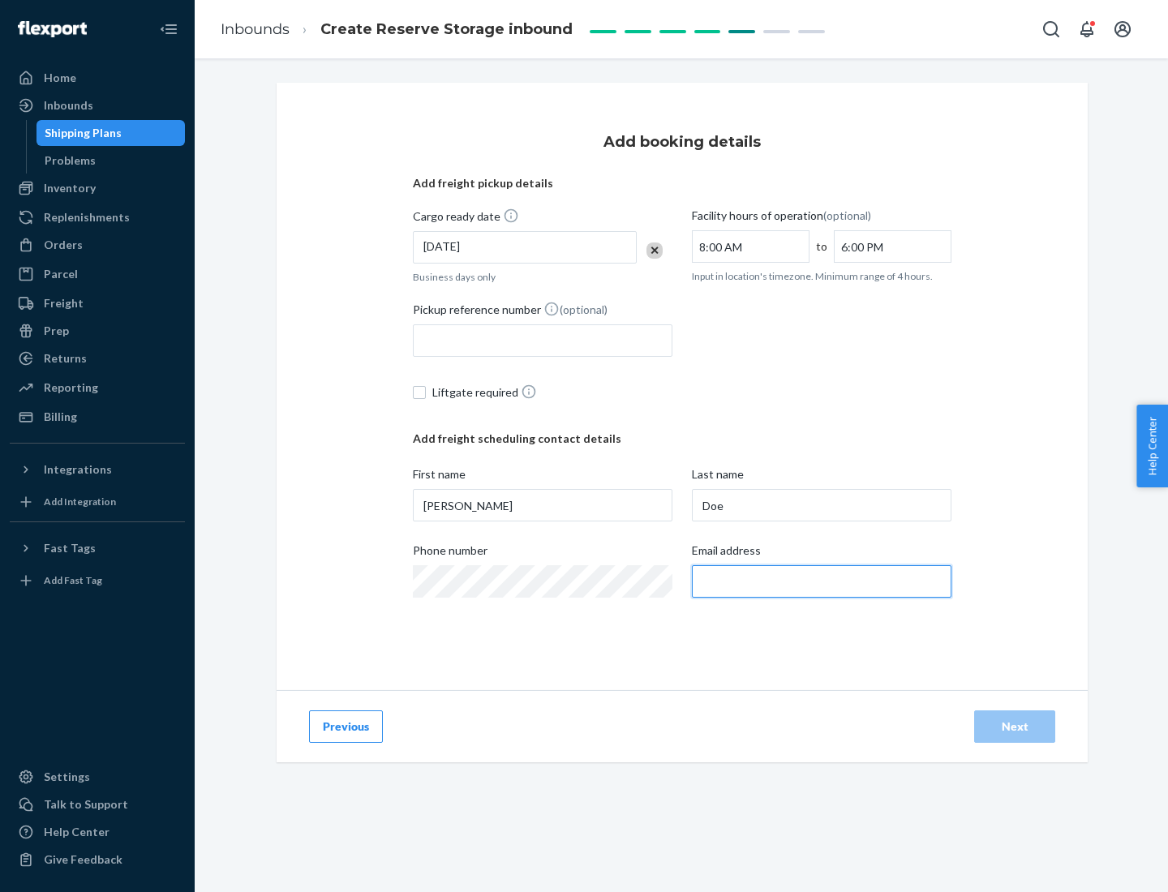
click at [822, 582] on input "Email address" at bounding box center [822, 581] width 260 height 32
type input "[EMAIL_ADDRESS][DOMAIN_NAME]"
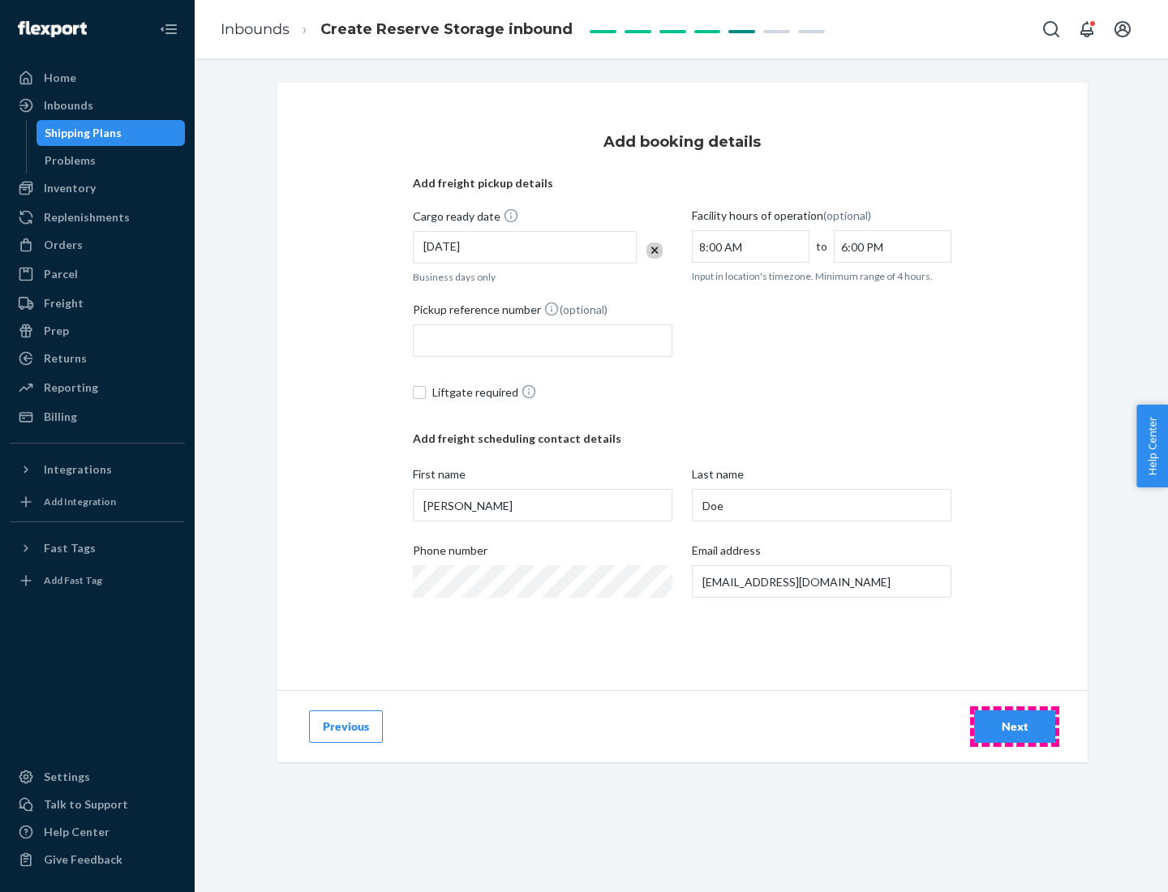
click at [1015, 727] on div "Next" at bounding box center [1015, 727] width 54 height 16
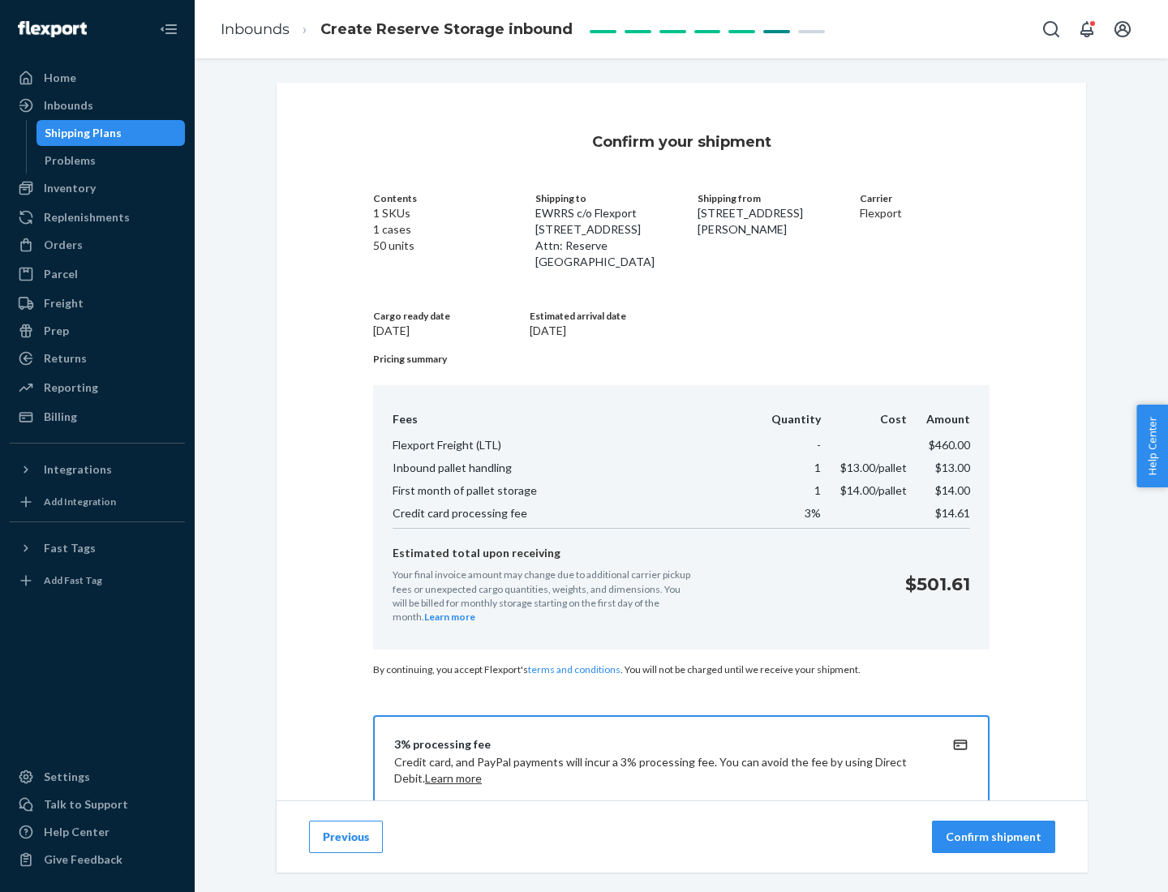
scroll to position [104, 0]
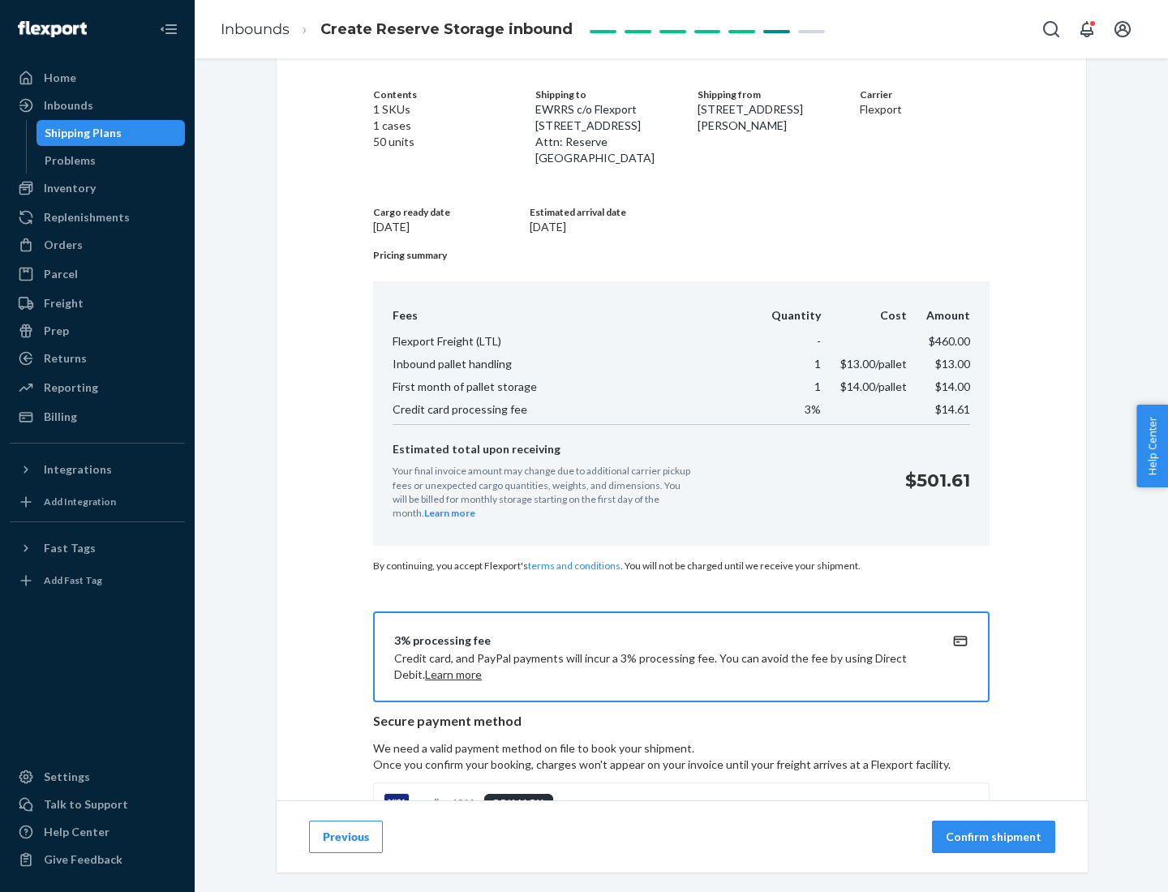
click at [995, 837] on p "Confirm shipment" at bounding box center [994, 837] width 96 height 16
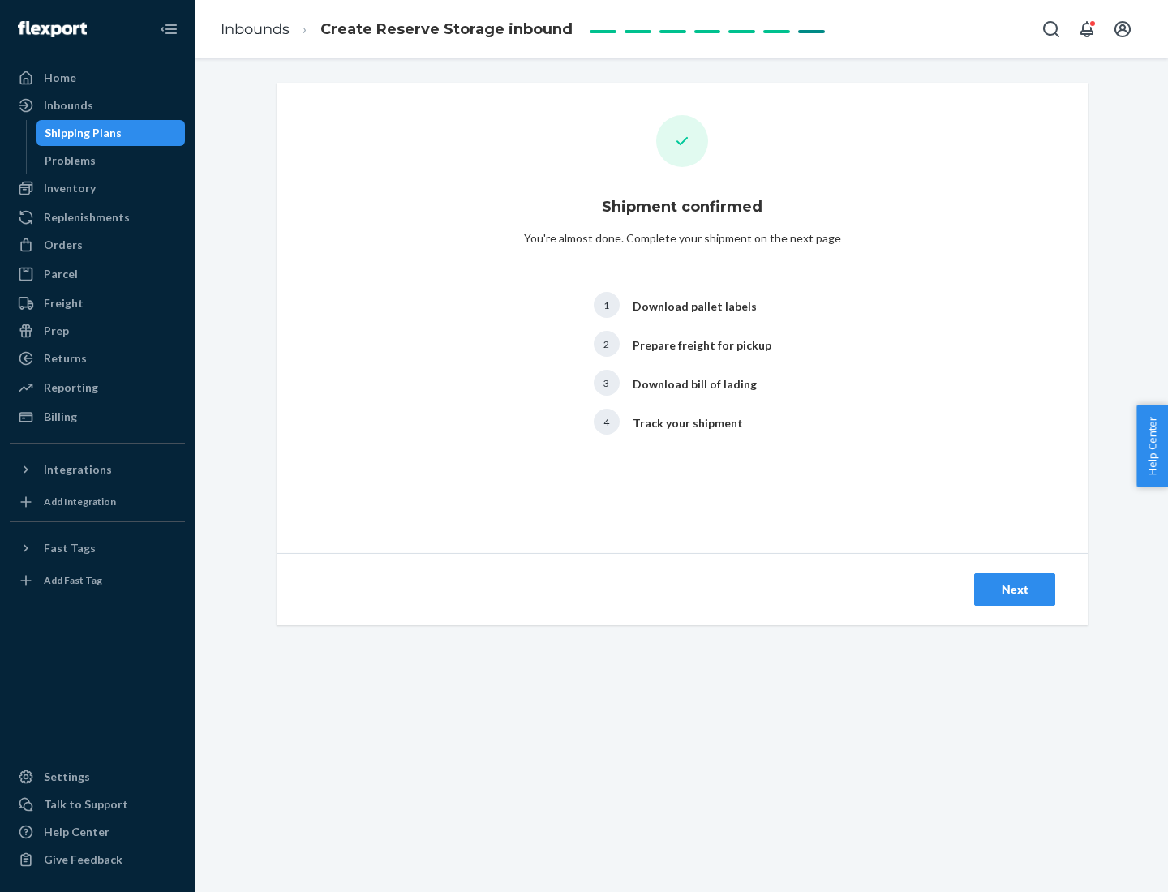
click at [1015, 590] on div "Next" at bounding box center [1015, 590] width 54 height 16
